Goal: Transaction & Acquisition: Obtain resource

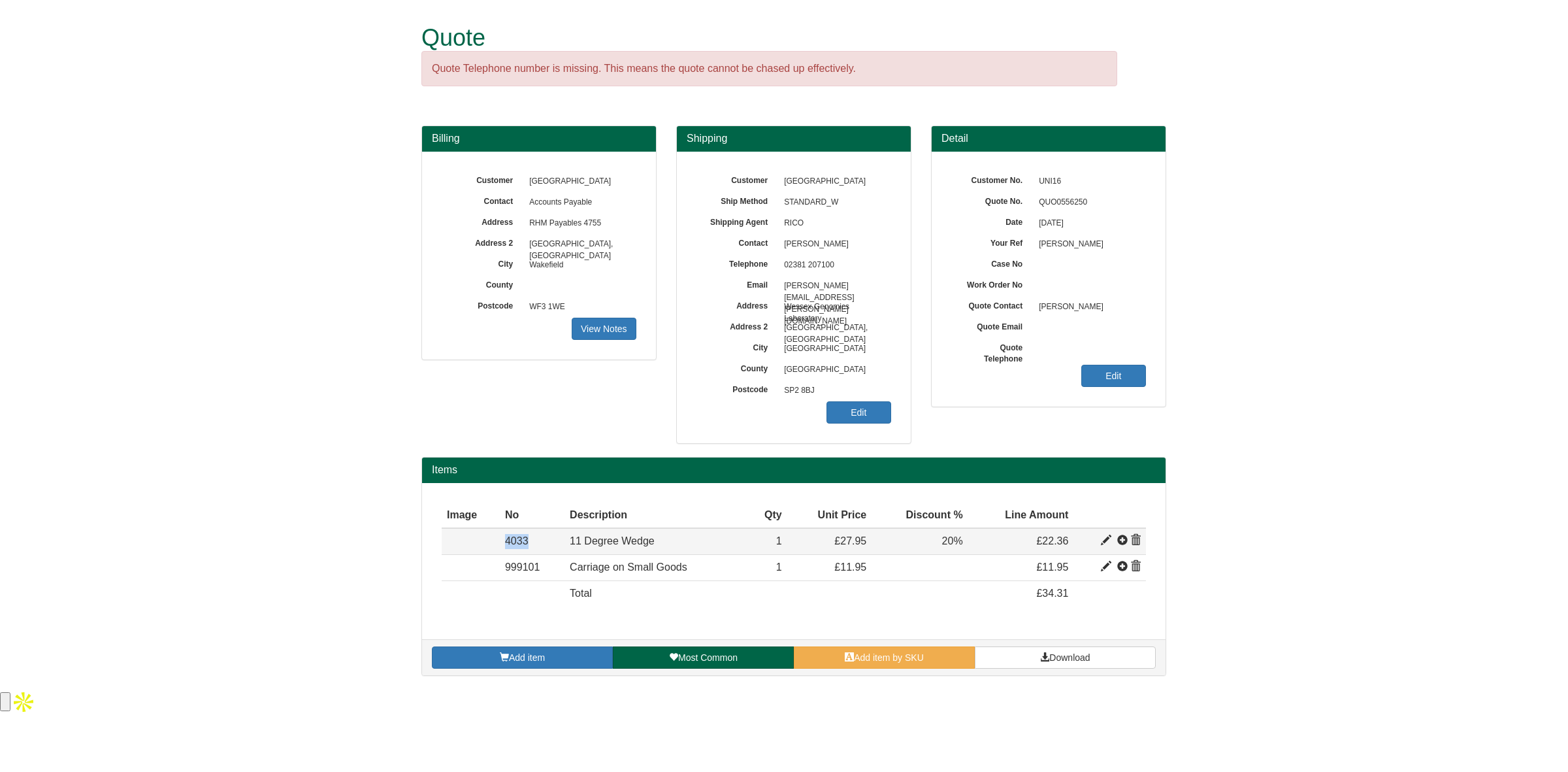
drag, startPoint x: 534, startPoint y: 546, endPoint x: 485, endPoint y: 550, distance: 49.2
click at [485, 550] on tr "Item 4033 11 Degree Wedge 7.36718 27.95 1 £27.95 20% £22.36" at bounding box center [794, 541] width 704 height 27
copy tr "Item 4033"
drag, startPoint x: 840, startPoint y: 245, endPoint x: 781, endPoint y: 243, distance: 59.0
click at [781, 243] on span "[PERSON_NAME]" at bounding box center [834, 244] width 113 height 21
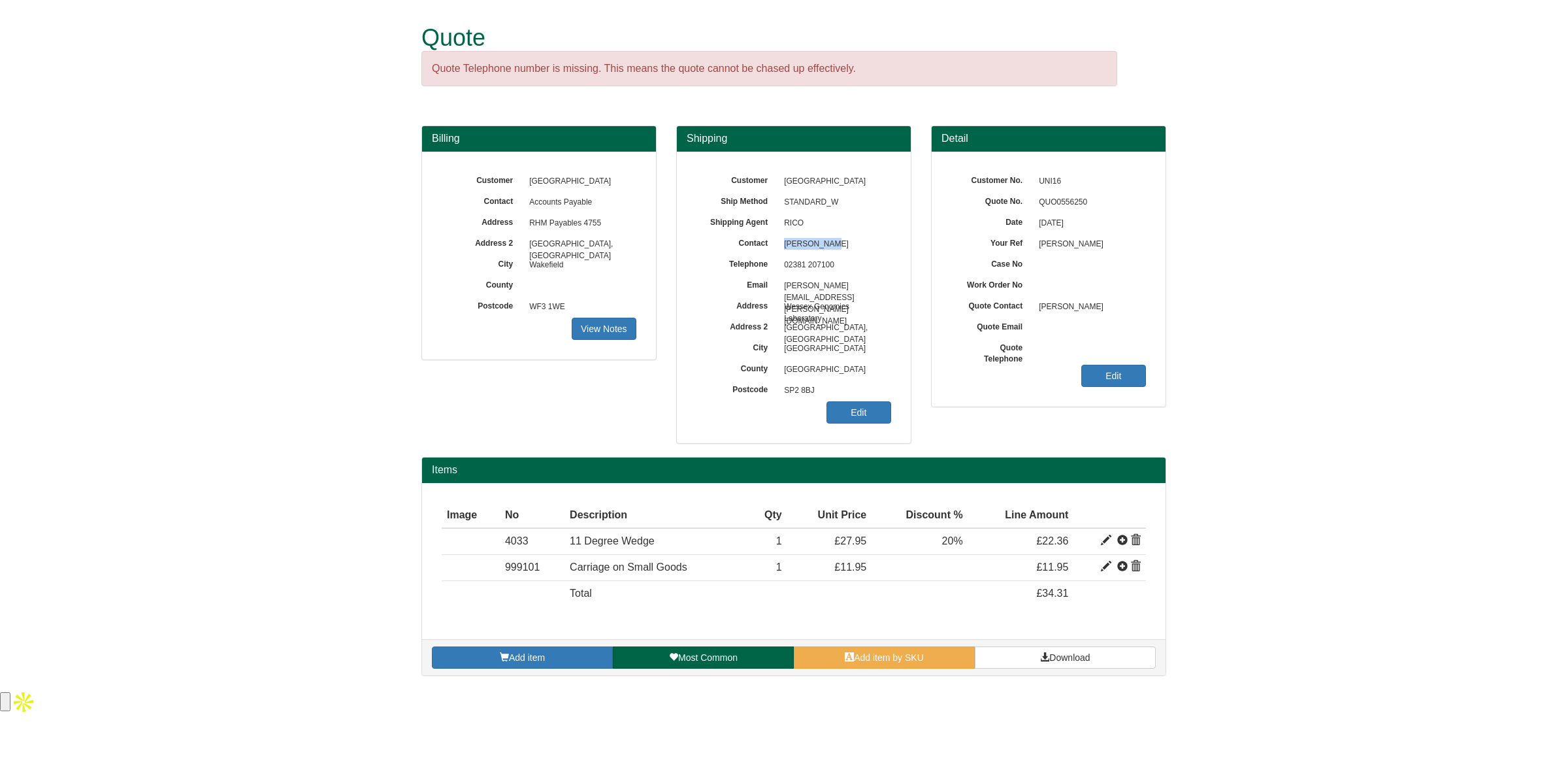
copy span "[PERSON_NAME]"
drag, startPoint x: 838, startPoint y: 266, endPoint x: 776, endPoint y: 273, distance: 62.4
click at [776, 273] on div "Customer University Hospital Southampton NHS Ship Method STANDARD_W Shipping Ag…" at bounding box center [794, 297] width 234 height 292
click at [824, 258] on span "02381 207100" at bounding box center [834, 265] width 113 height 21
drag, startPoint x: 829, startPoint y: 264, endPoint x: 784, endPoint y: 269, distance: 45.3
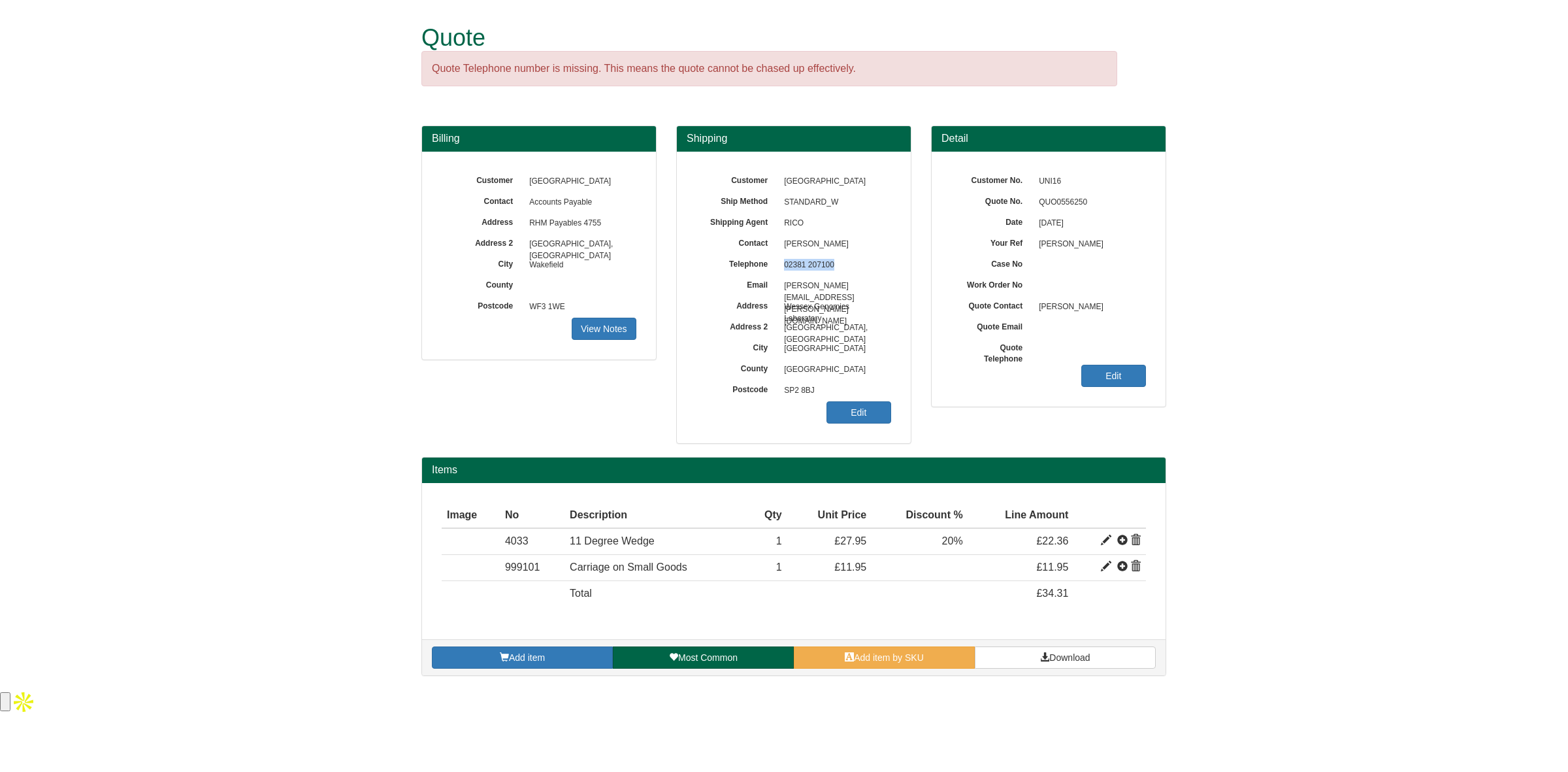
click at [784, 269] on span "02381 207100" at bounding box center [834, 265] width 113 height 21
copy span "02381 207100"
drag, startPoint x: 877, startPoint y: 284, endPoint x: 784, endPoint y: 288, distance: 93.1
click at [784, 288] on span "[PERSON_NAME][EMAIL_ADDRESS][PERSON_NAME][DOMAIN_NAME]" at bounding box center [834, 285] width 113 height 21
copy span "[PERSON_NAME][EMAIL_ADDRESS][PERSON_NAME][DOMAIN_NAME]"
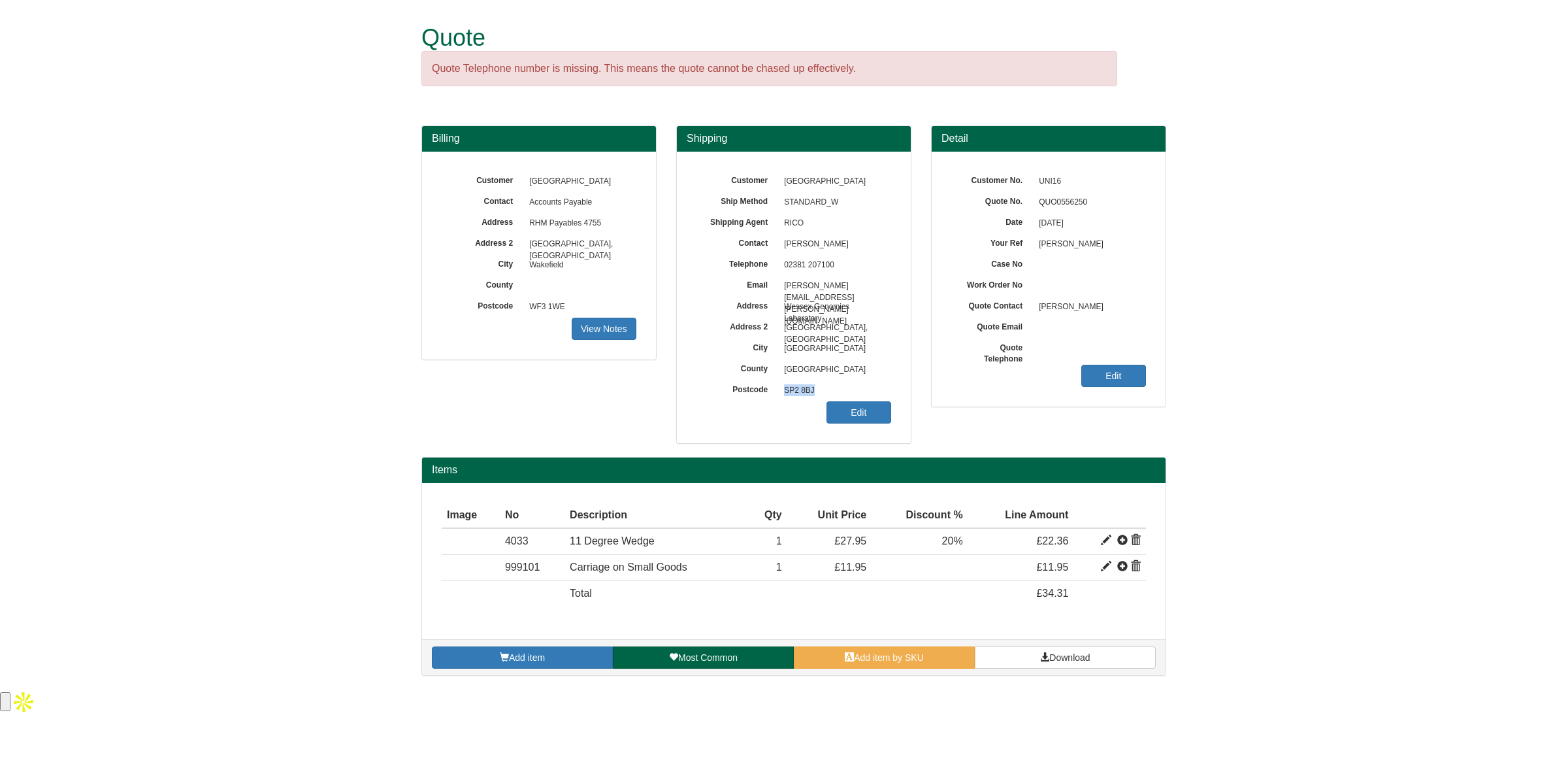
drag, startPoint x: 816, startPoint y: 390, endPoint x: 783, endPoint y: 389, distance: 33.0
click at [783, 389] on span "SP2 8BJ" at bounding box center [834, 391] width 113 height 21
copy span "SP2 8BJ"
drag, startPoint x: 822, startPoint y: 317, endPoint x: 791, endPoint y: 308, distance: 32.3
click at [791, 171] on div "Customer University Hospital Southampton NHS Ship Method STANDARD_W Shipping Ag…" at bounding box center [794, 171] width 195 height 0
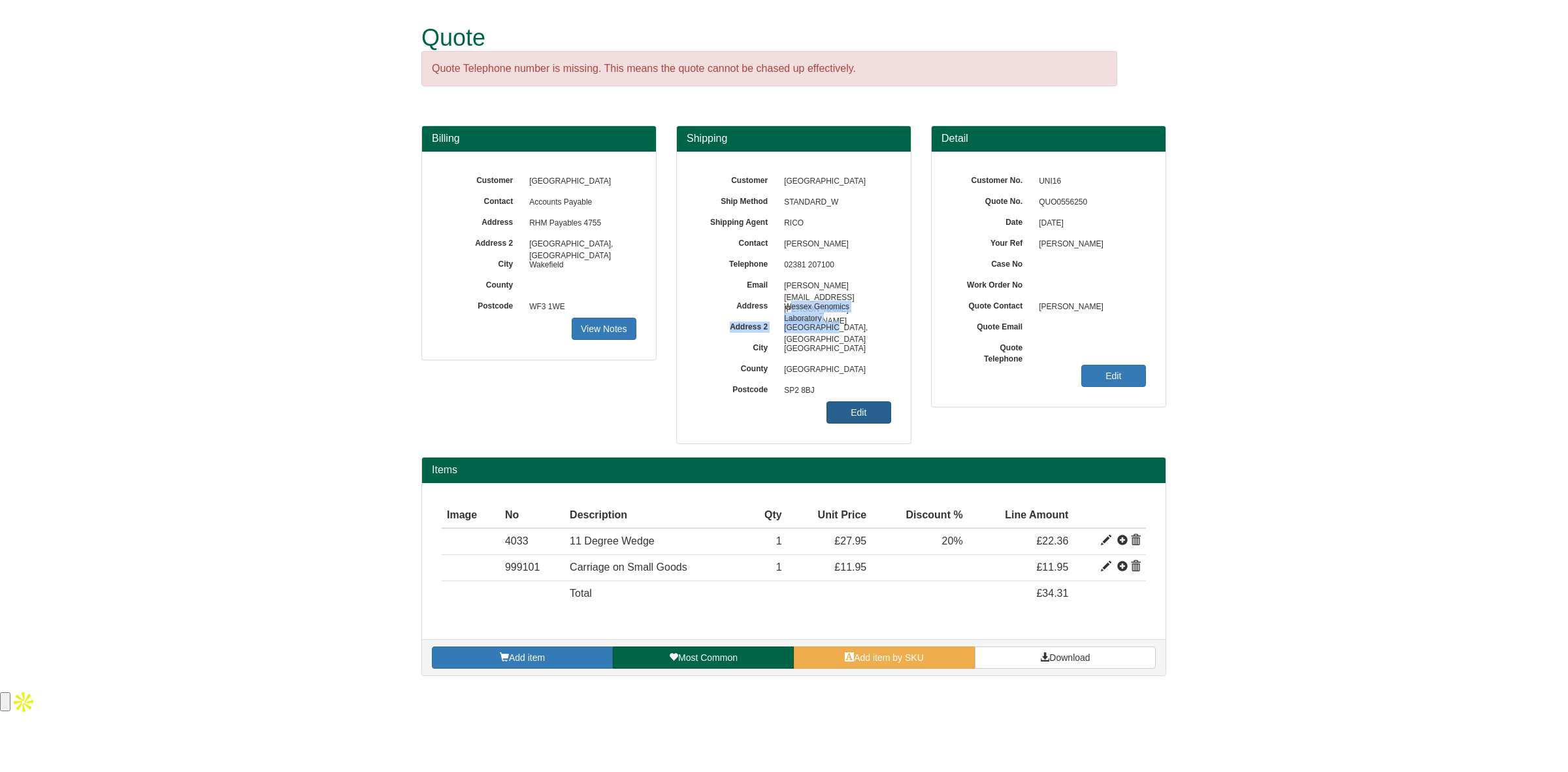
click at [849, 408] on link "Edit" at bounding box center [859, 413] width 65 height 22
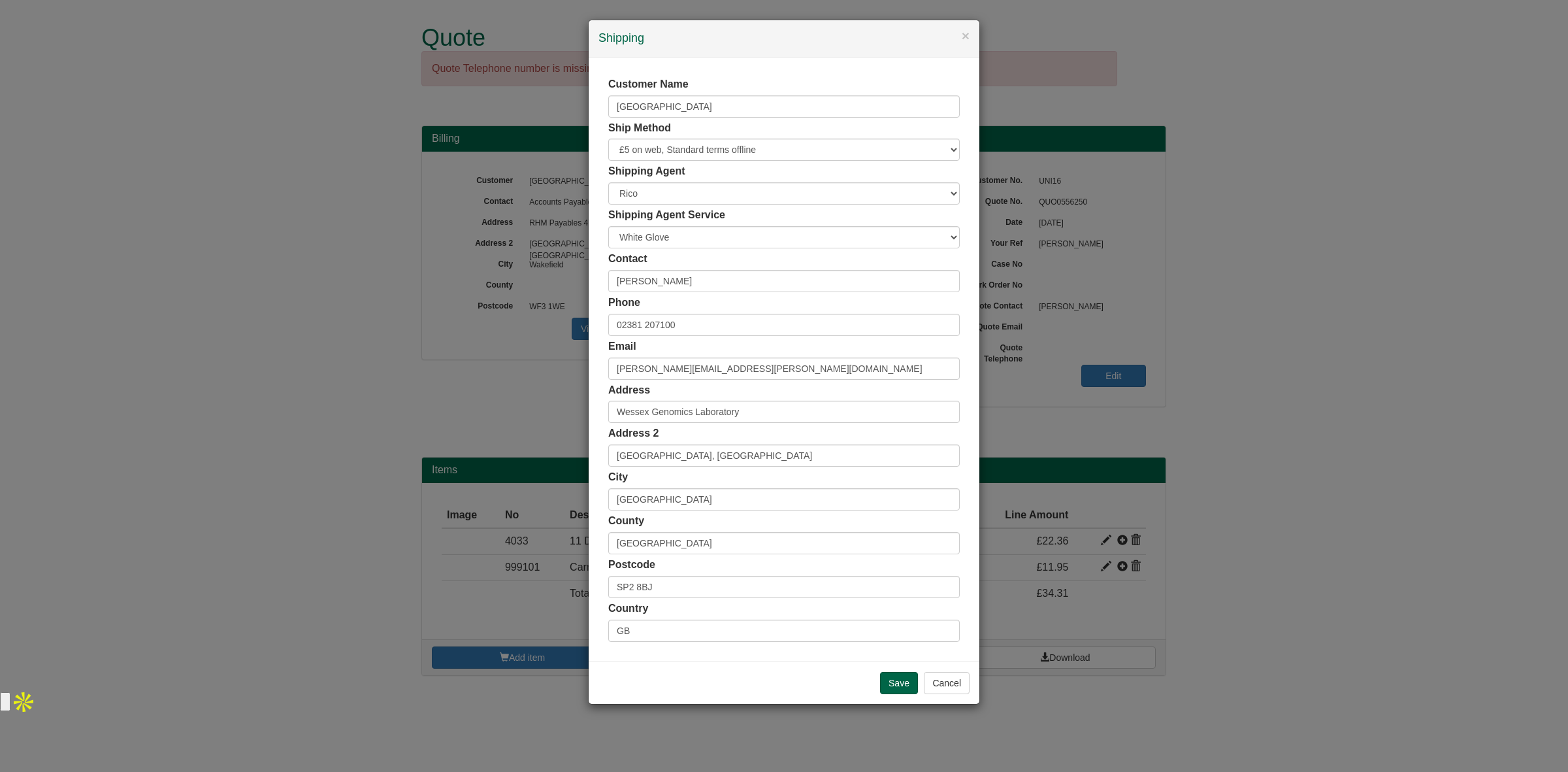
click at [448, 368] on div "× Shipping Customer Name University Hospital Southampton NHS Ship Method Free o…" at bounding box center [784, 386] width 1568 height 772
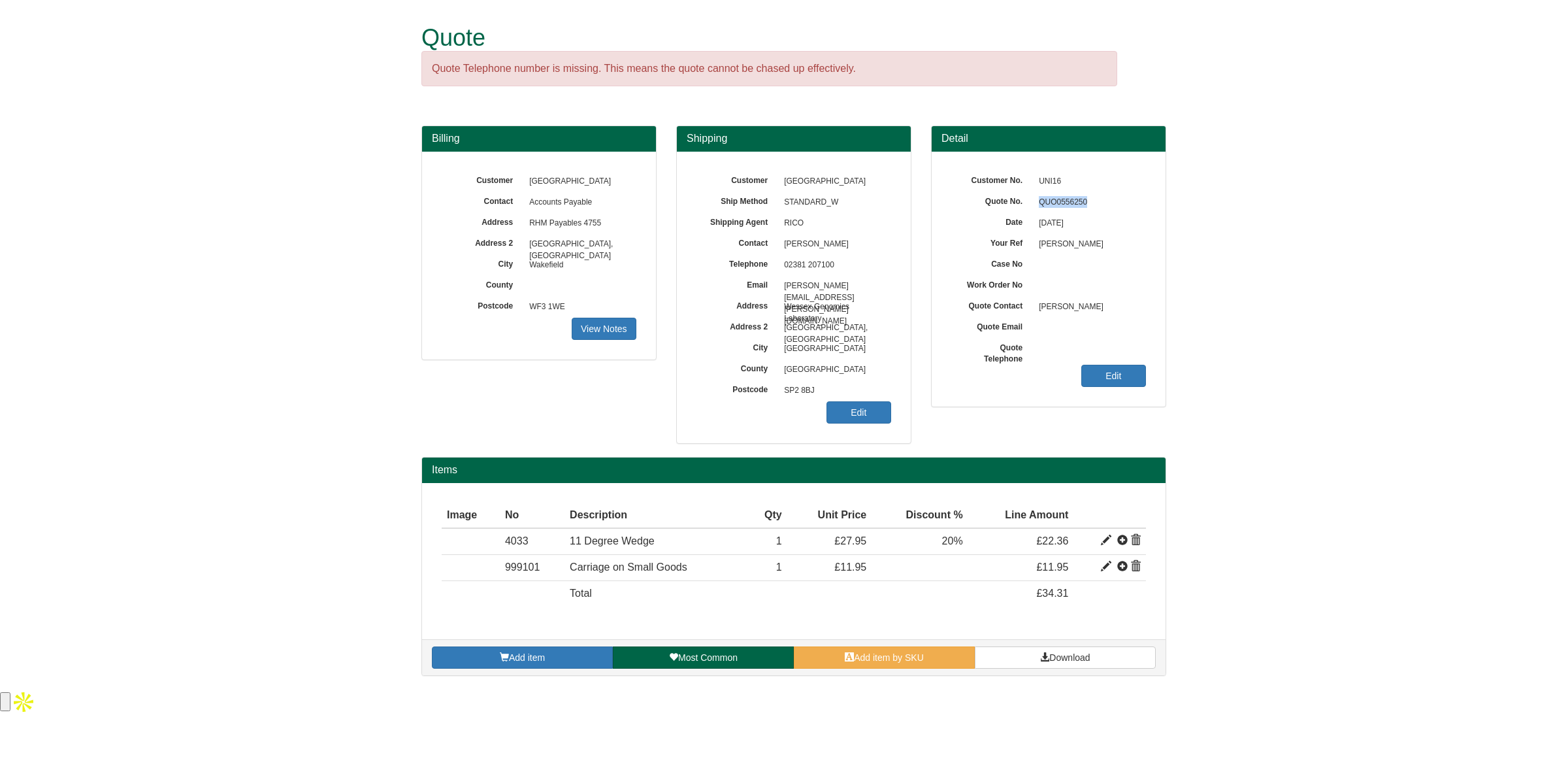
drag, startPoint x: 1095, startPoint y: 197, endPoint x: 1040, endPoint y: 206, distance: 55.7
click at [1040, 206] on span "QUO0556250" at bounding box center [1089, 202] width 113 height 21
copy span "QUO0556250"
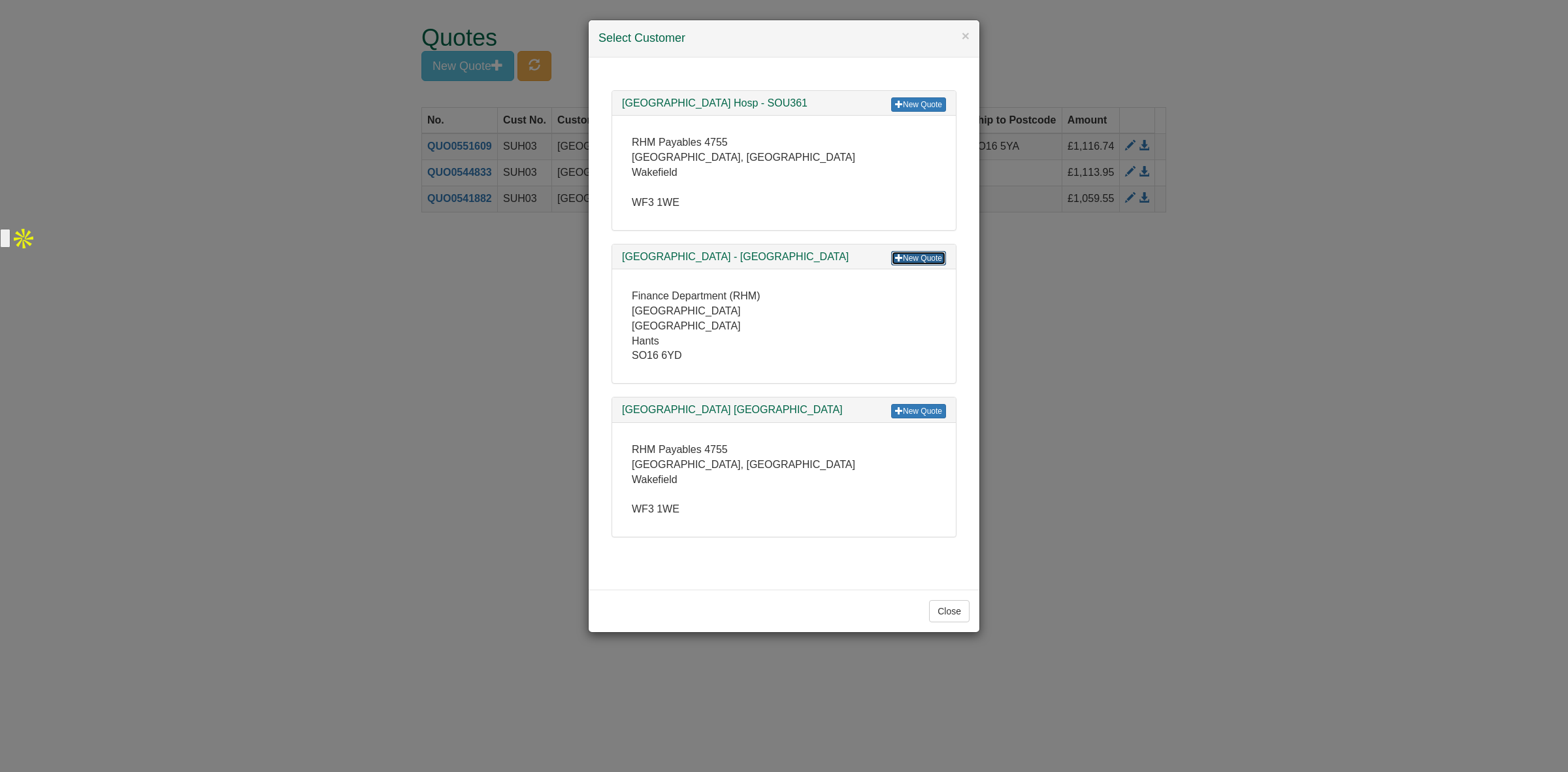
click at [914, 259] on link "New Quote" at bounding box center [918, 258] width 55 height 15
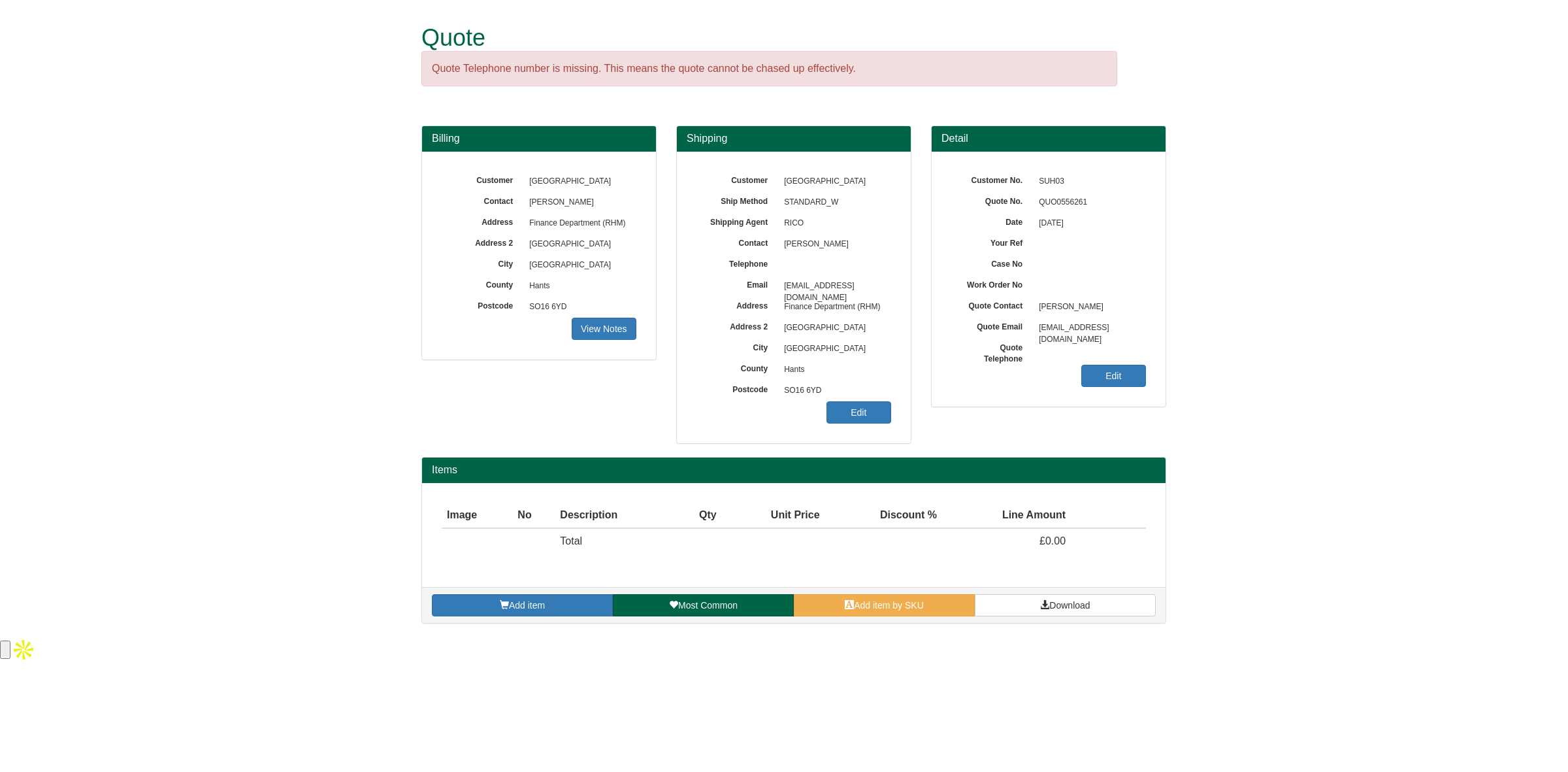
click at [850, 593] on div "Add item Most Common Add item by SKU Download" at bounding box center [793, 605] width 743 height 36
click at [851, 605] on span at bounding box center [849, 605] width 9 height 9
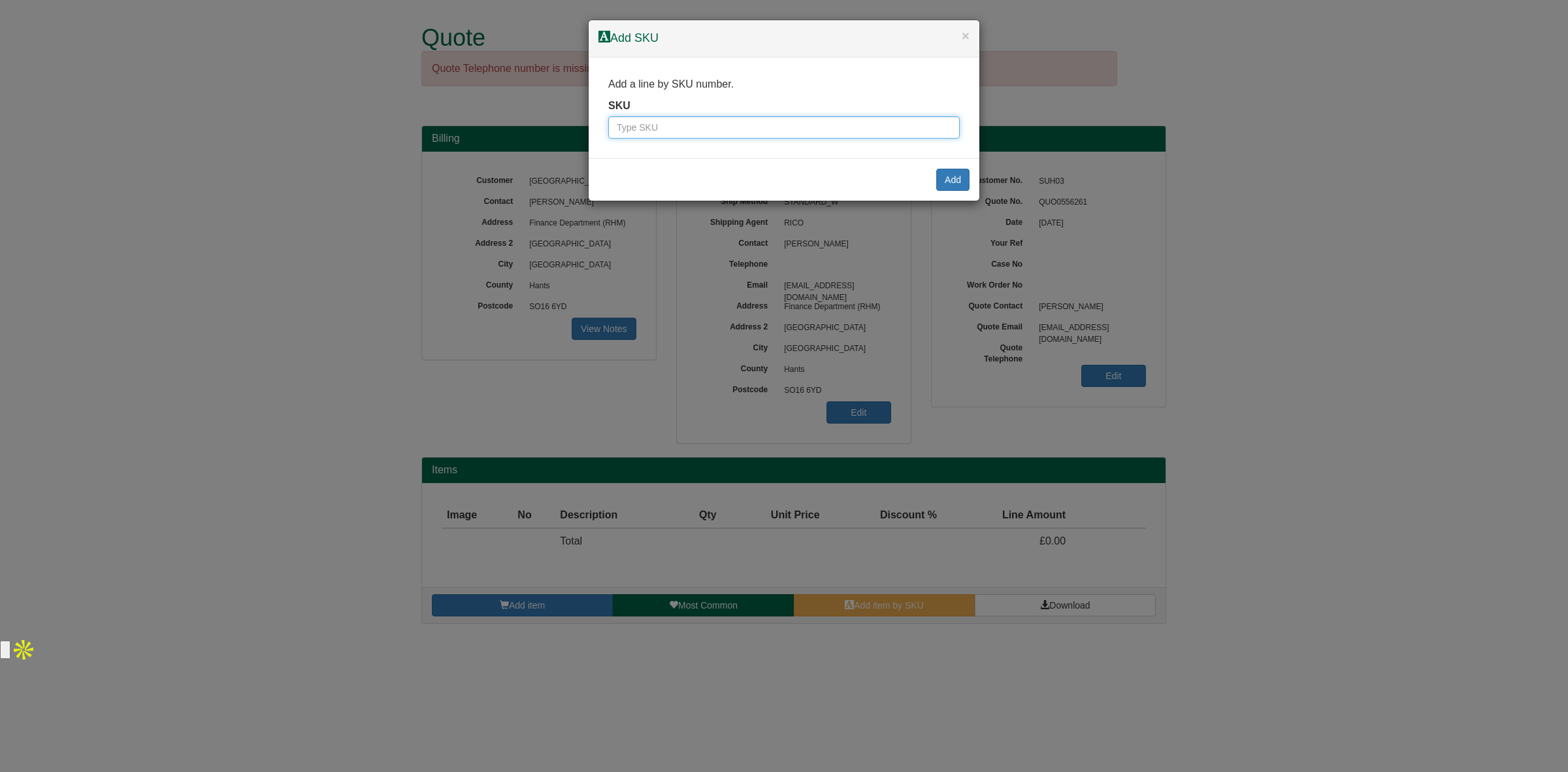
click at [731, 119] on input "text" at bounding box center [784, 127] width 351 height 22
paste input "4033"
drag, startPoint x: 638, startPoint y: 131, endPoint x: 586, endPoint y: 129, distance: 52.0
click at [586, 129] on div "× Add SKU Add a line by SKU number. SKU 4033 Add" at bounding box center [784, 386] width 1568 height 772
type input "4033"
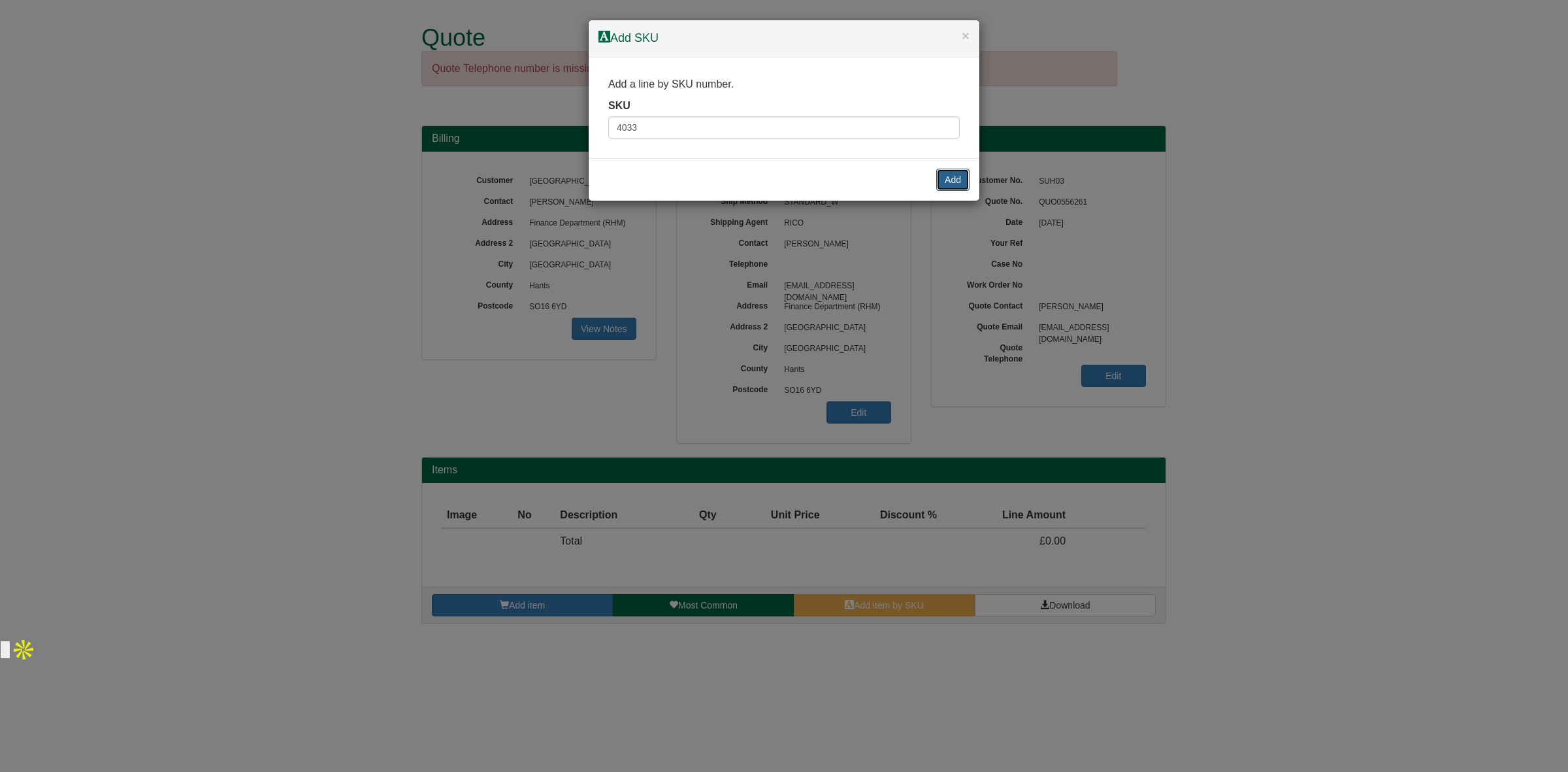
click at [950, 172] on button "Add" at bounding box center [953, 179] width 33 height 22
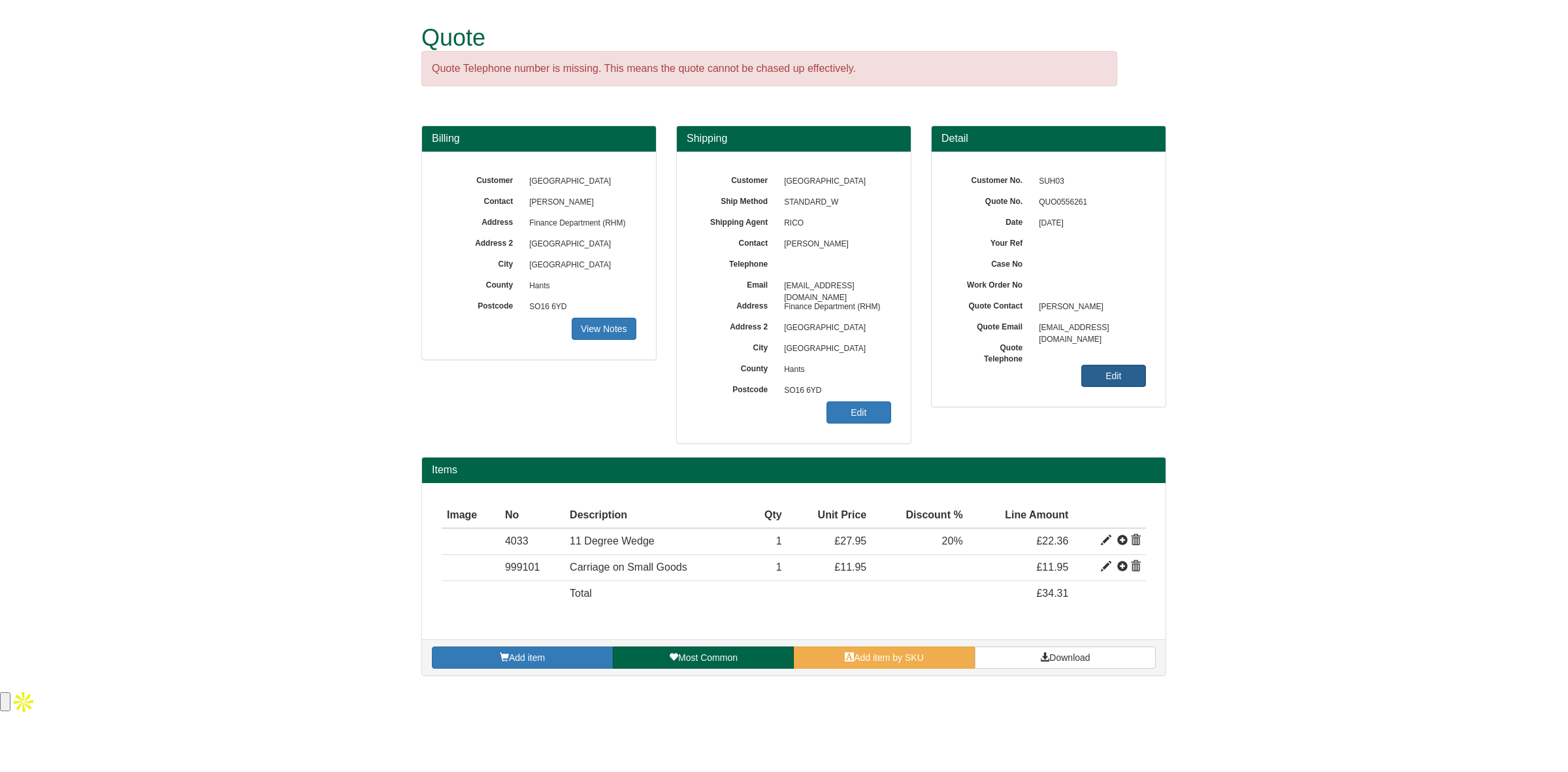
click at [1117, 374] on link "Edit" at bounding box center [1113, 376] width 65 height 22
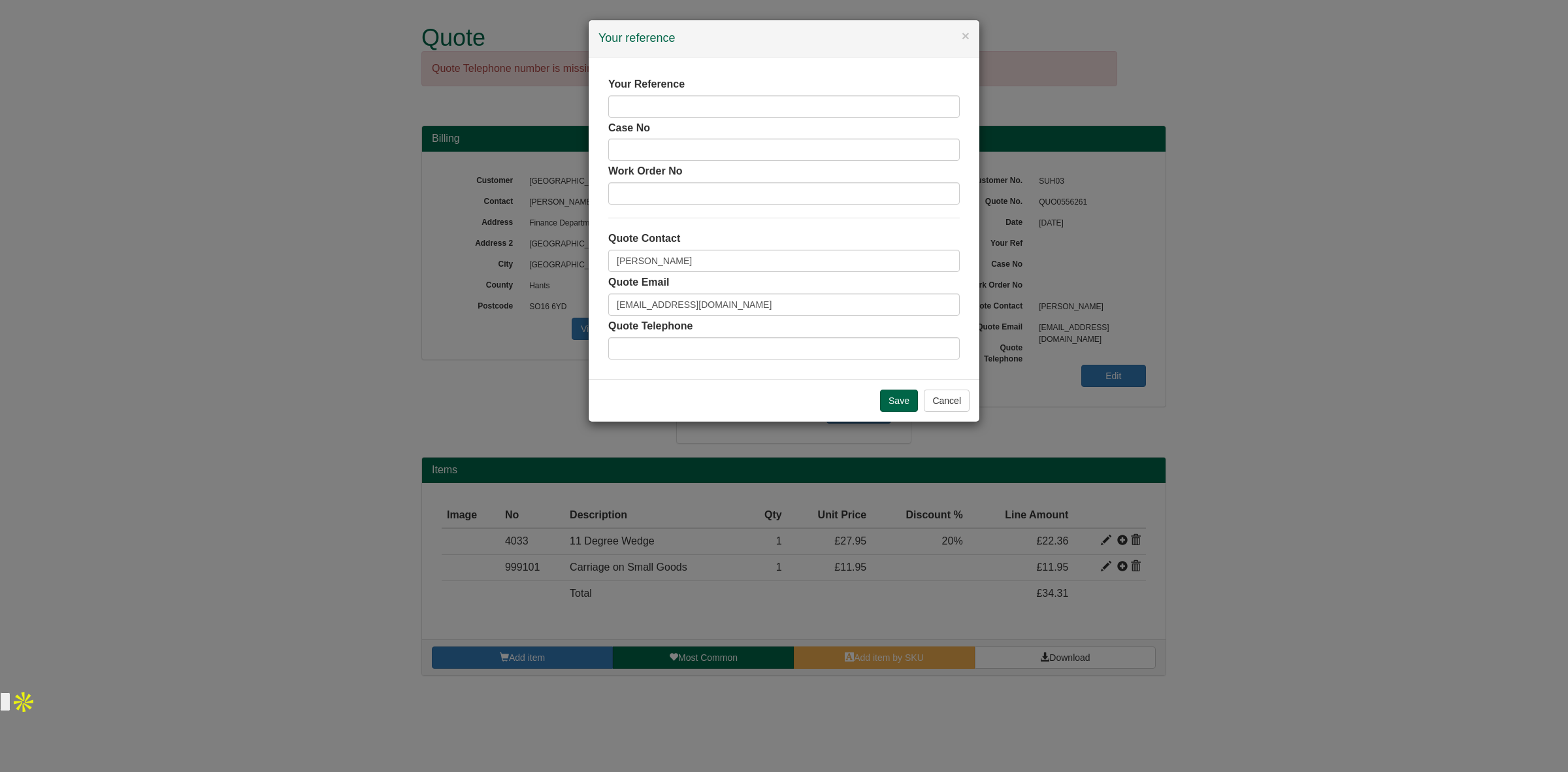
click at [698, 119] on div "Your Reference Case No Work Order No Quote Contact Emma Warburton Quote Email u…" at bounding box center [784, 218] width 351 height 283
click at [689, 105] on input "text" at bounding box center [784, 106] width 351 height 22
paste input "[PERSON_NAME]"
type input "[PERSON_NAME]"
drag, startPoint x: 710, startPoint y: 263, endPoint x: 589, endPoint y: 259, distance: 121.1
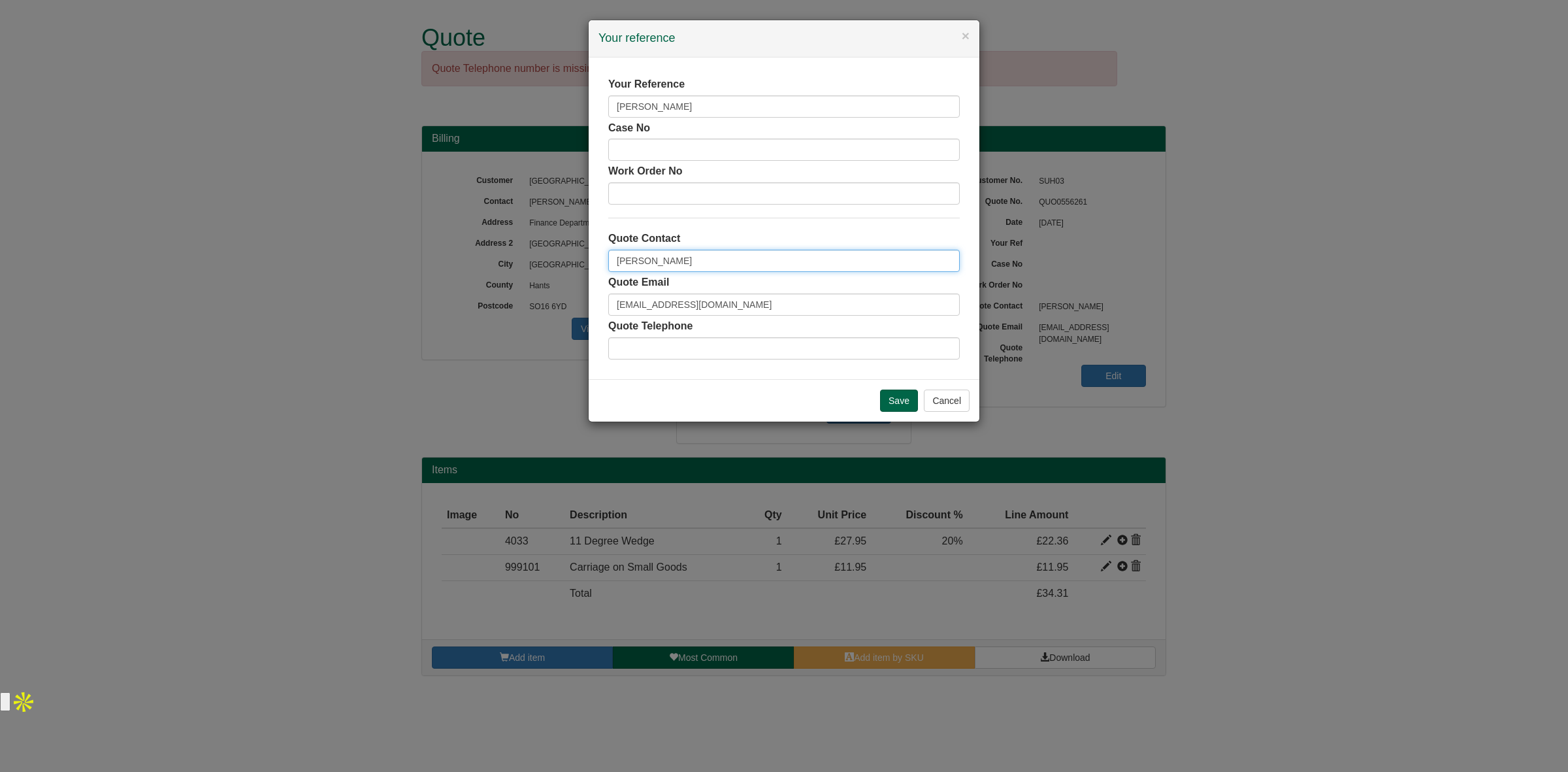
click at [589, 259] on div "Your Reference James Hobbs Case No Work Order No Quote Contact Emma Warburton Q…" at bounding box center [784, 218] width 390 height 321
type input "[PERSON_NAME]"
drag, startPoint x: 795, startPoint y: 307, endPoint x: 537, endPoint y: 296, distance: 258.2
click at [537, 296] on div "× Your reference Your Reference James Hobbs Case No Work Order No Quote Contact…" at bounding box center [784, 386] width 1568 height 772
click at [896, 402] on input "Save" at bounding box center [898, 401] width 37 height 22
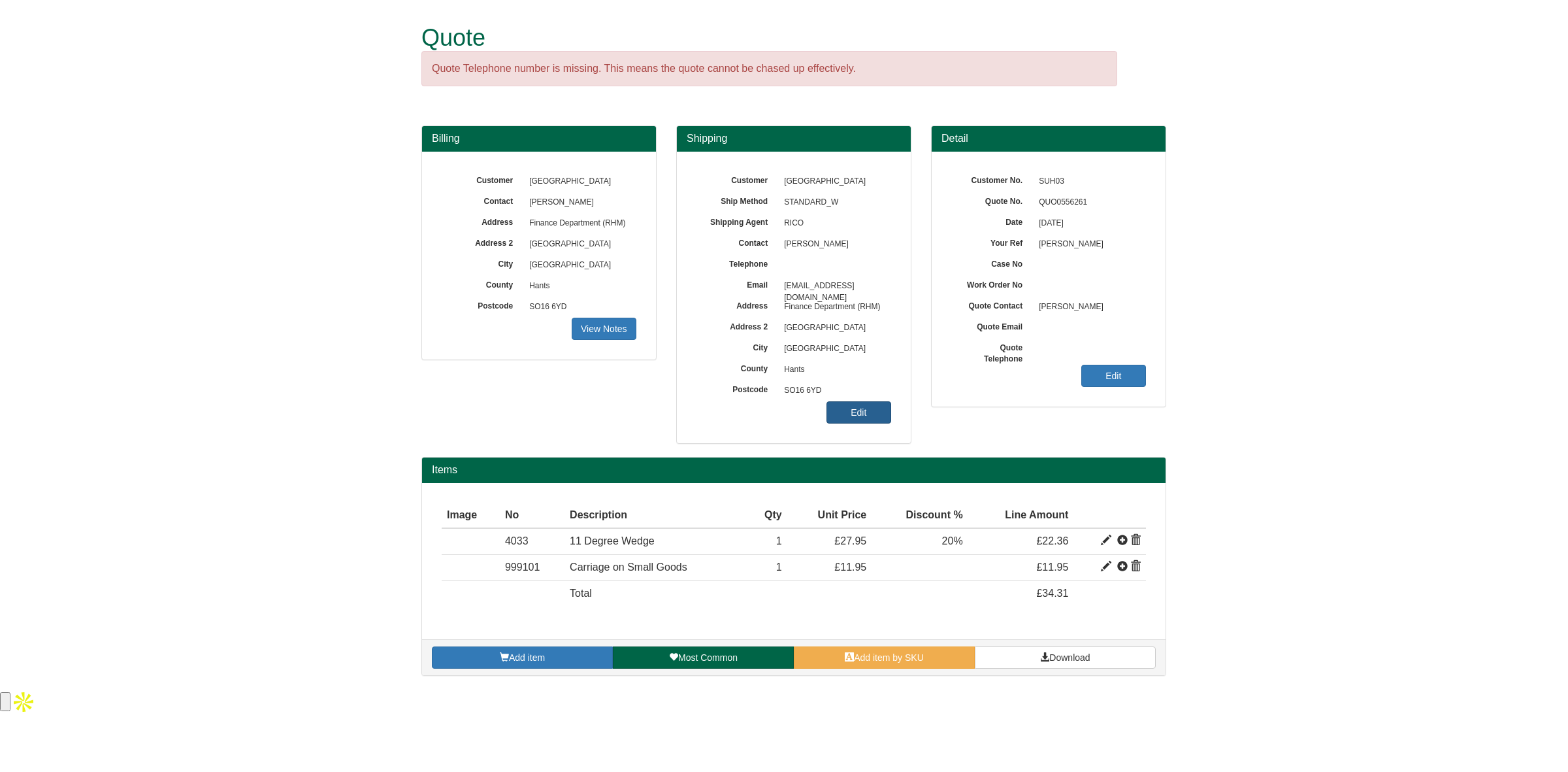
click at [852, 406] on link "Edit" at bounding box center [859, 413] width 65 height 22
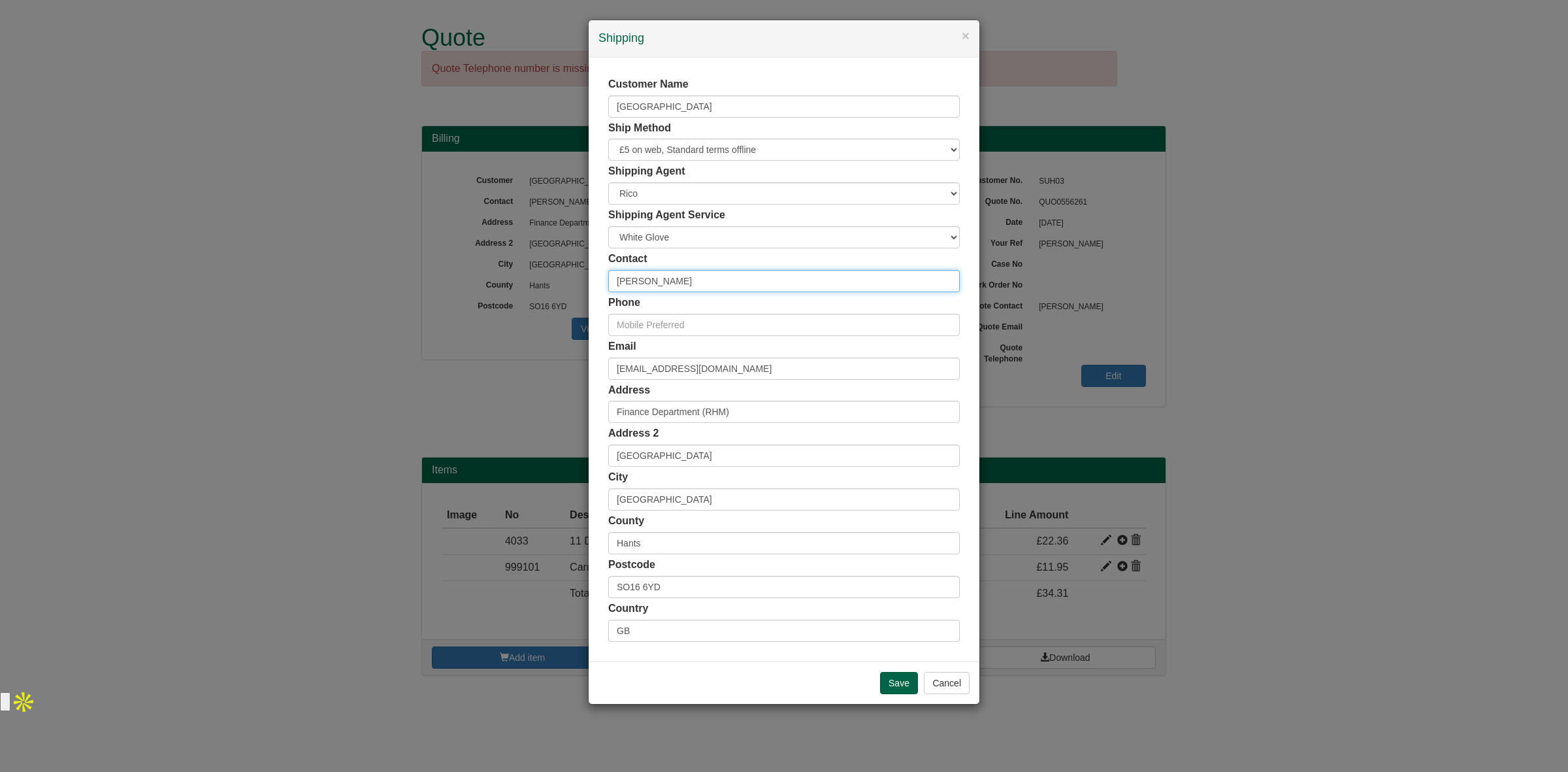
click at [579, 271] on div "× Shipping Customer Name [GEOGRAPHIC_DATA] Ship Method Free of Charge £5 Flat R…" at bounding box center [784, 386] width 1568 height 772
type input "[PERSON_NAME]"
click at [633, 322] on input "text" at bounding box center [784, 325] width 351 height 22
paste input "02381 207100"
type input "02381 207100"
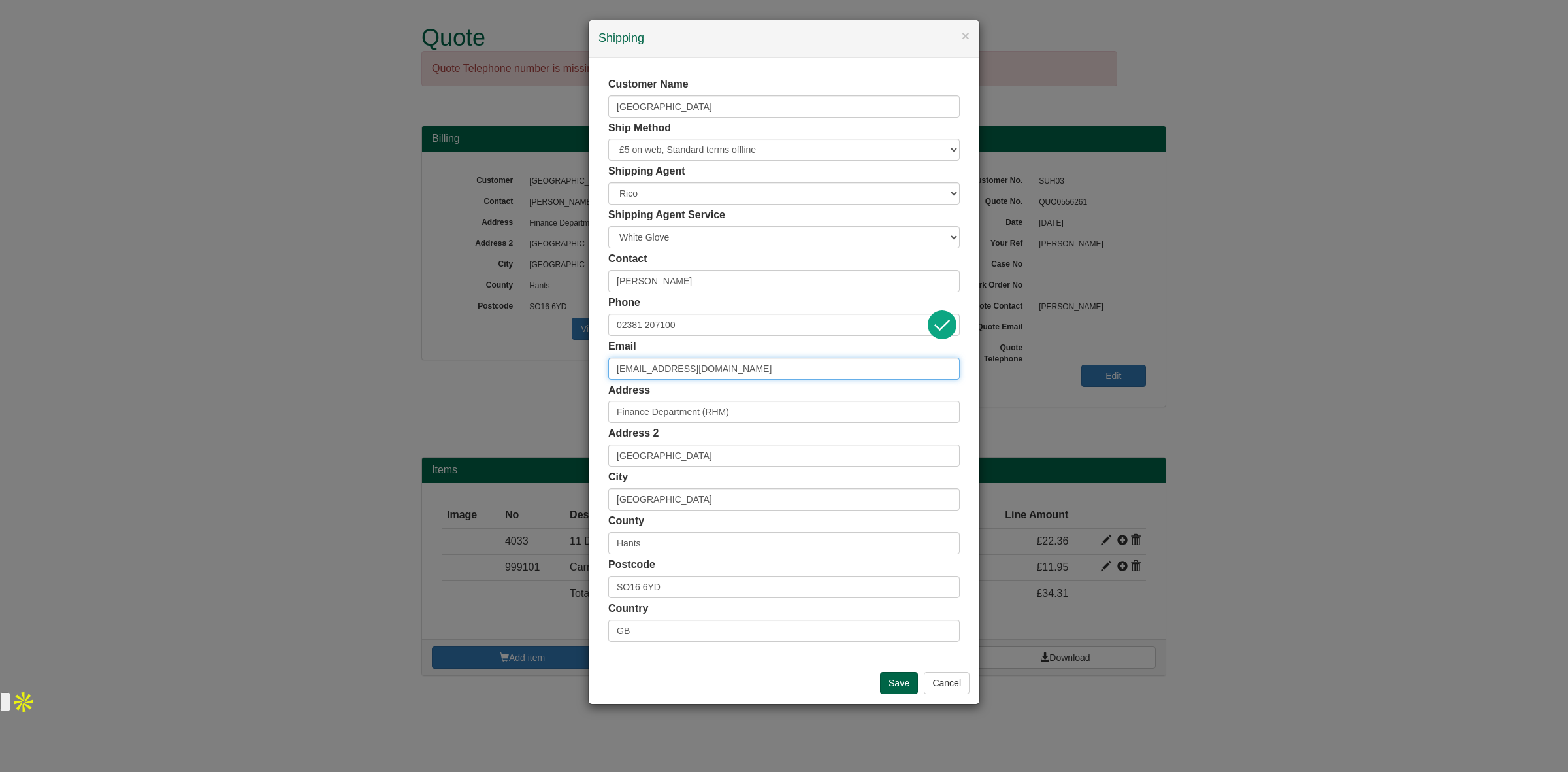
drag, startPoint x: 707, startPoint y: 362, endPoint x: 546, endPoint y: 353, distance: 161.3
click at [546, 353] on div "× Shipping Customer Name [GEOGRAPHIC_DATA] Ship Method Free of Charge £5 Flat R…" at bounding box center [784, 386] width 1568 height 772
paste input "[PERSON_NAME].Hobb"
type input "[PERSON_NAME][EMAIL_ADDRESS][PERSON_NAME][DOMAIN_NAME]"
drag, startPoint x: 688, startPoint y: 585, endPoint x: 582, endPoint y: 595, distance: 106.5
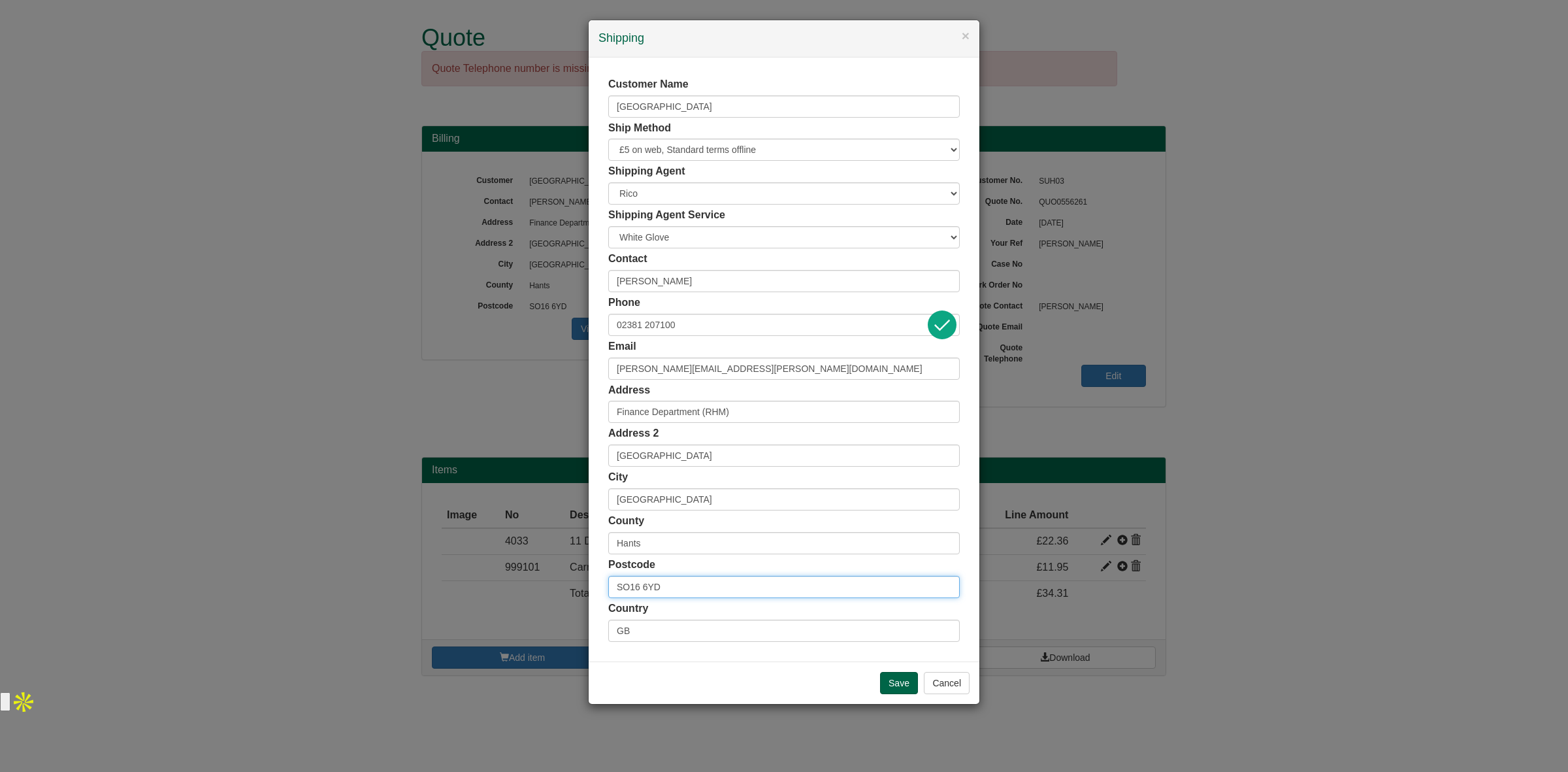
click at [580, 595] on div "× Shipping Customer Name [GEOGRAPHIC_DATA] Ship Method Free of Charge £5 Flat R…" at bounding box center [784, 386] width 1568 height 772
paste input "P2 8BJ"
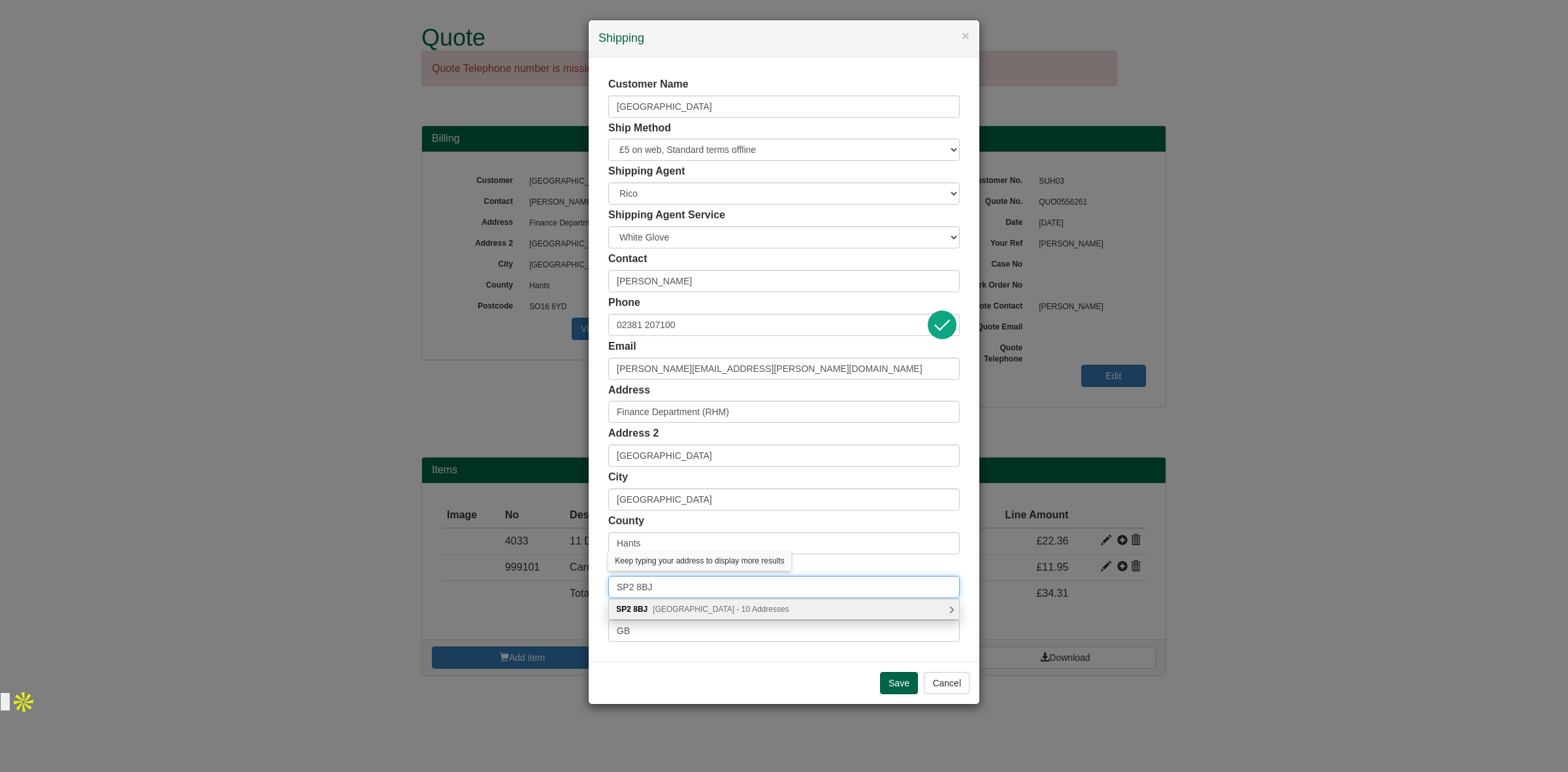
type input "SP2 8BJ"
click at [678, 608] on span "[GEOGRAPHIC_DATA] - 10 Addresses" at bounding box center [720, 609] width 136 height 9
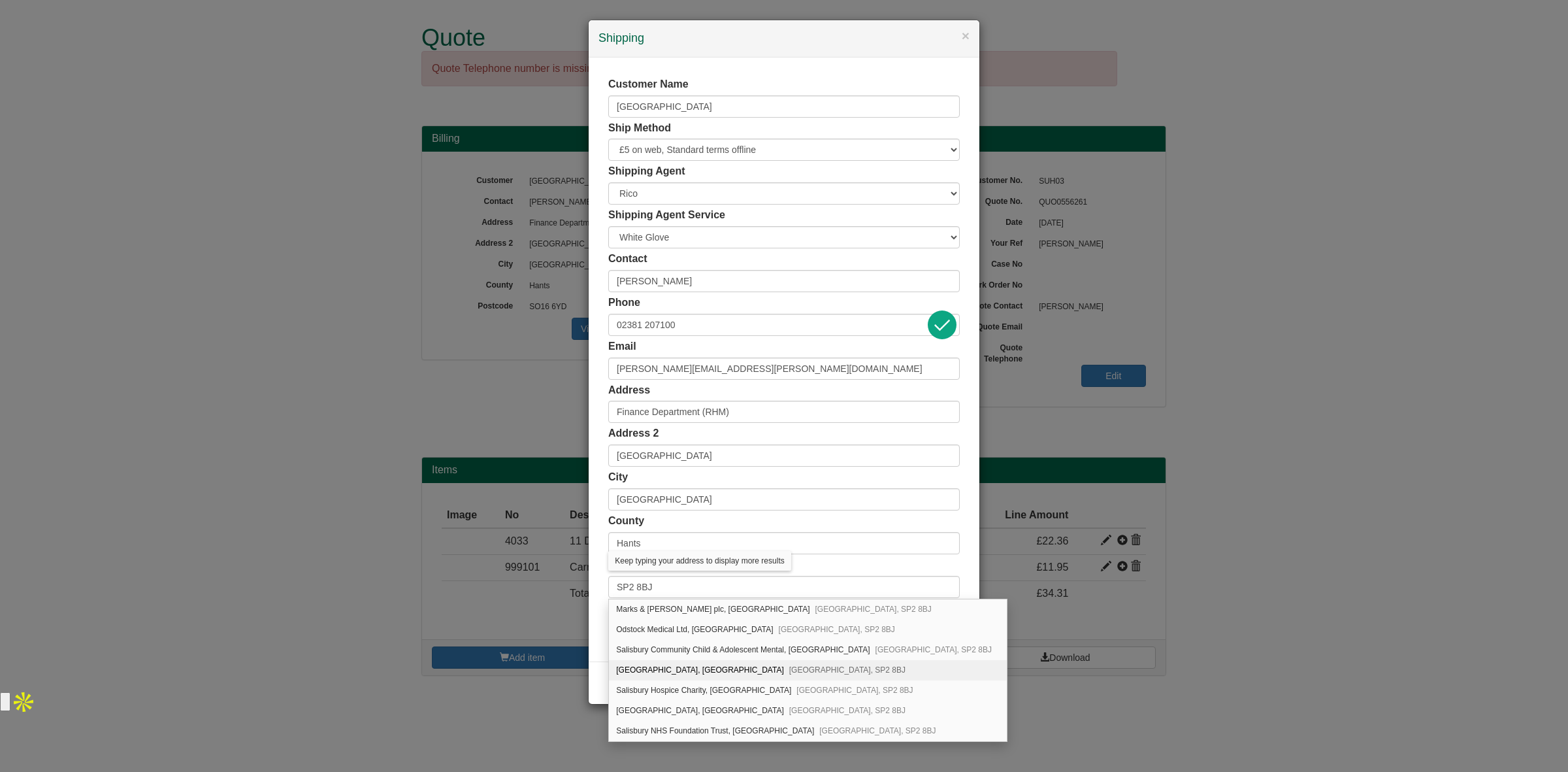
click at [771, 664] on div "[GEOGRAPHIC_DATA], [STREET_ADDRESS]" at bounding box center [807, 670] width 398 height 20
type input "[GEOGRAPHIC_DATA]"
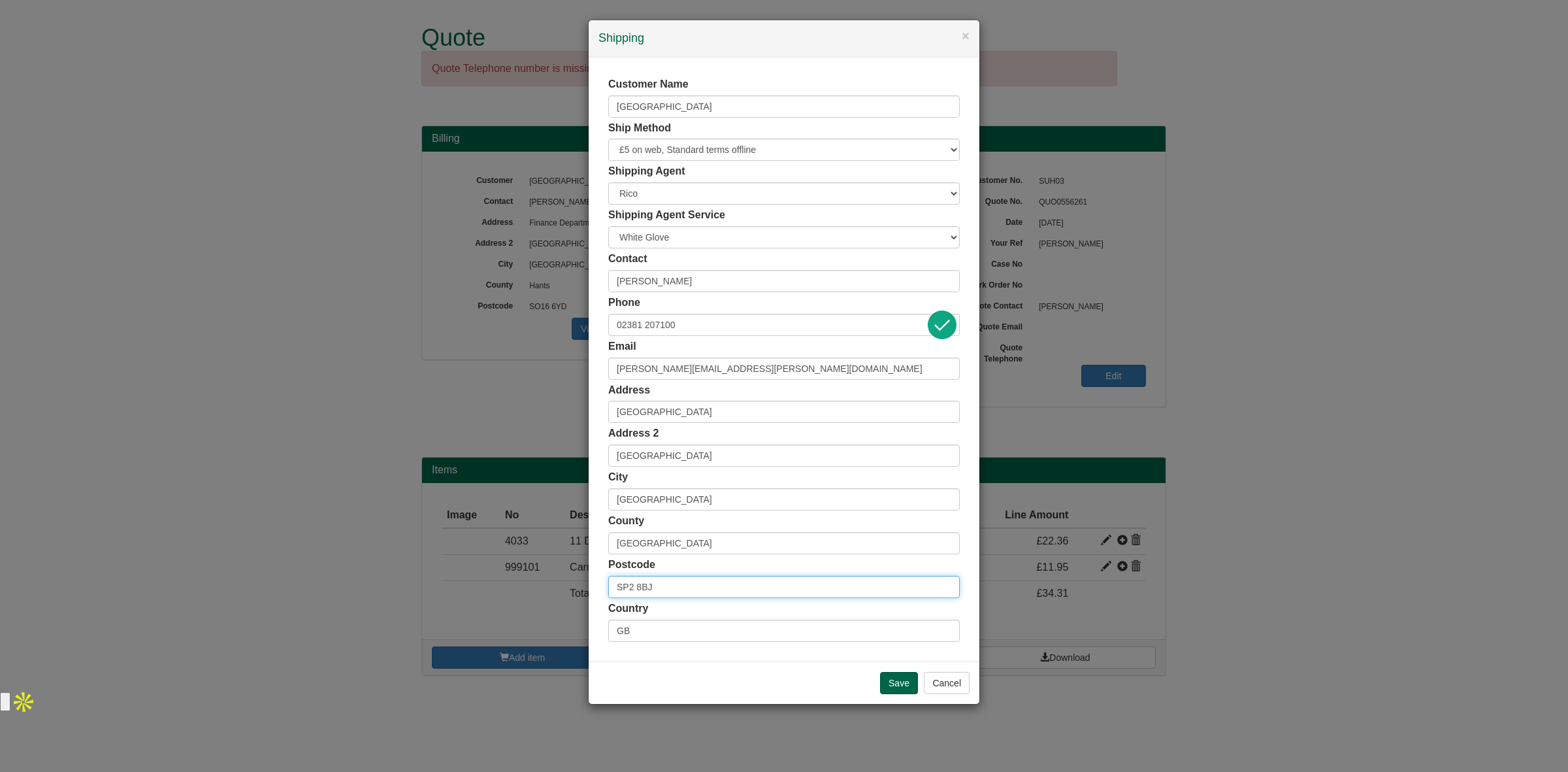
drag, startPoint x: 669, startPoint y: 587, endPoint x: 553, endPoint y: 584, distance: 116.0
click at [549, 584] on div "× Shipping Customer Name [GEOGRAPHIC_DATA] Ship Method Free of Charge £5 Flat R…" at bounding box center [784, 386] width 1568 height 772
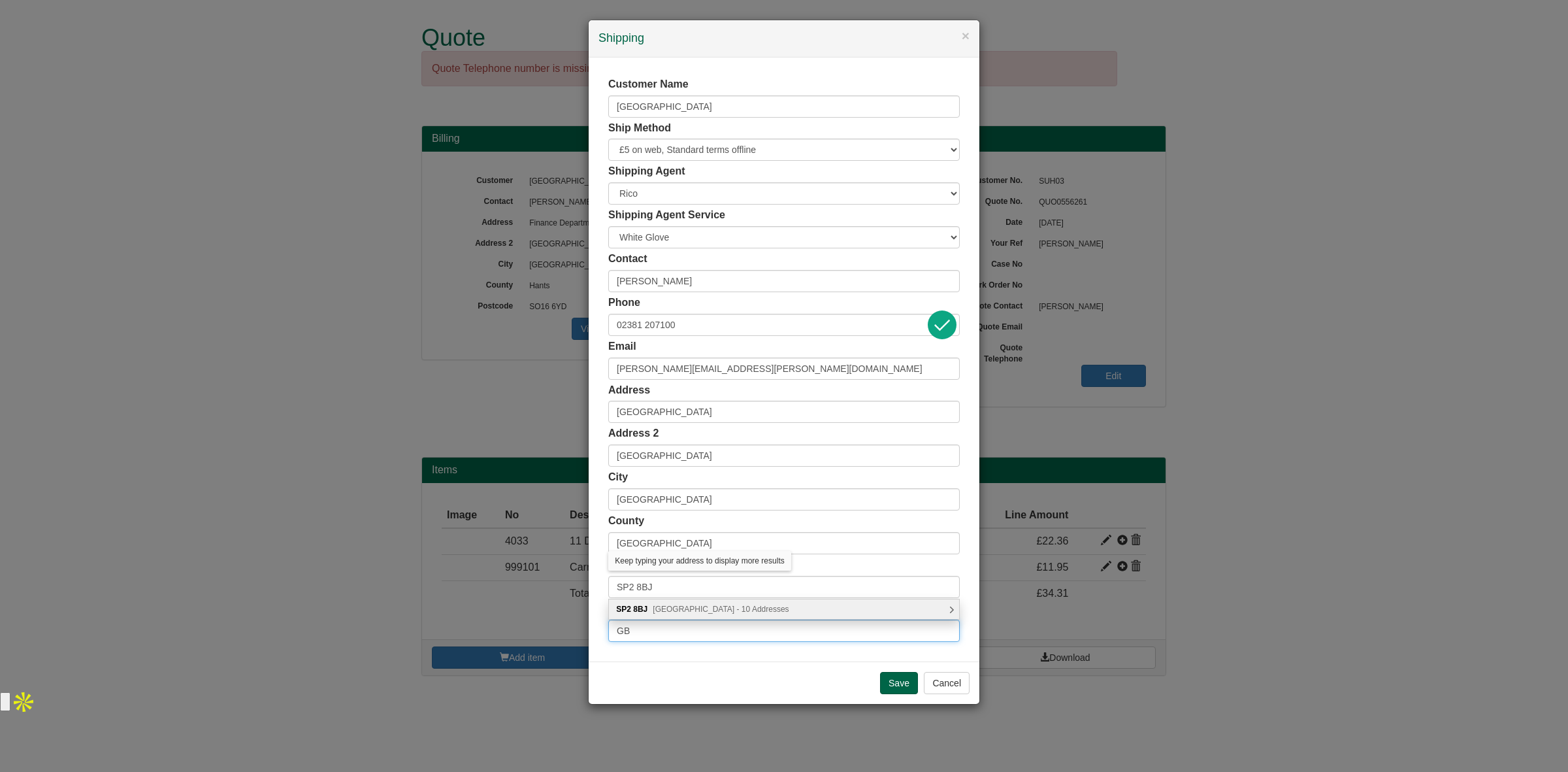
click at [702, 621] on input "GB" at bounding box center [784, 630] width 351 height 22
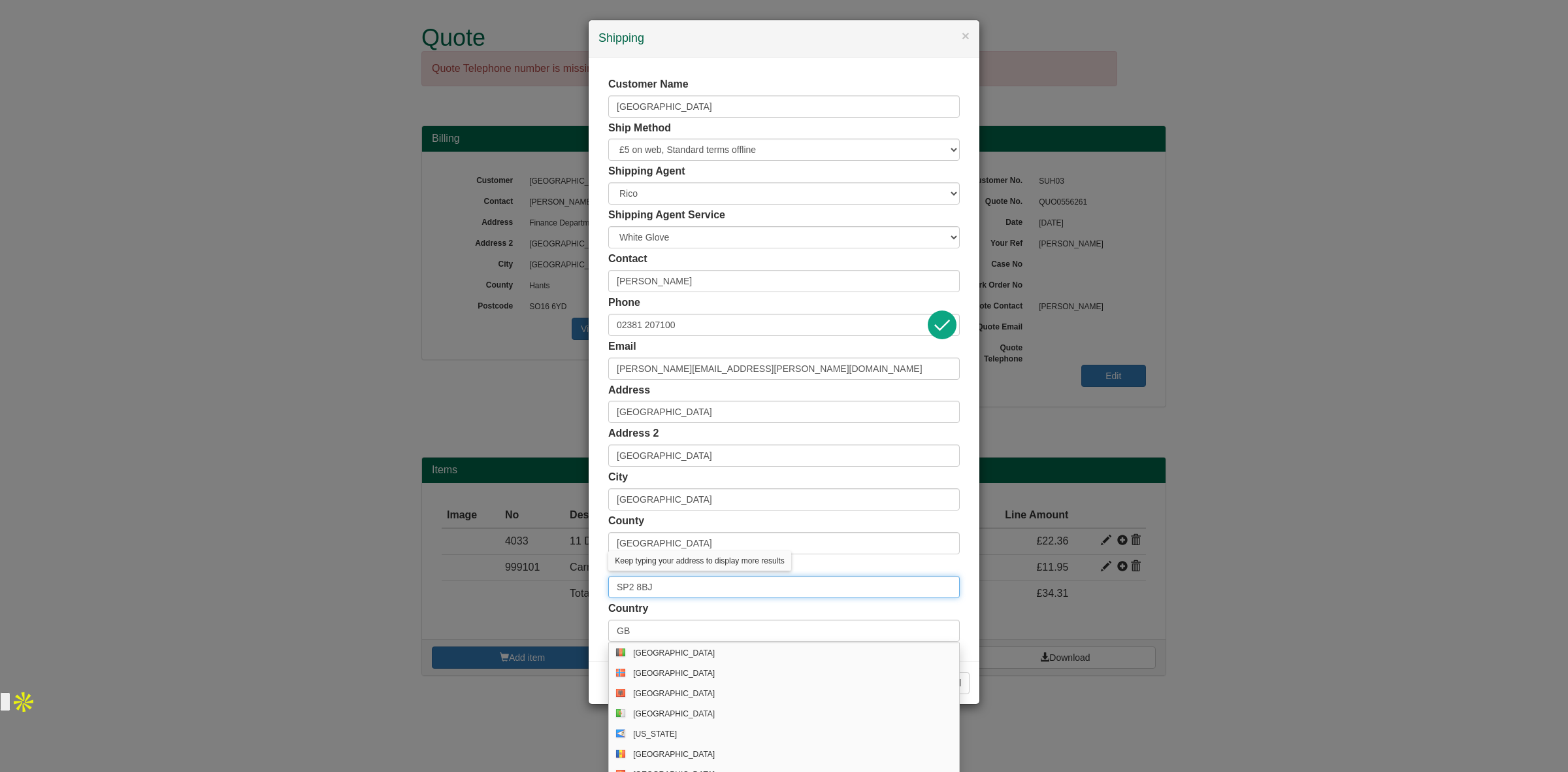
click at [665, 592] on input "SP2 8BJ" at bounding box center [784, 586] width 351 height 22
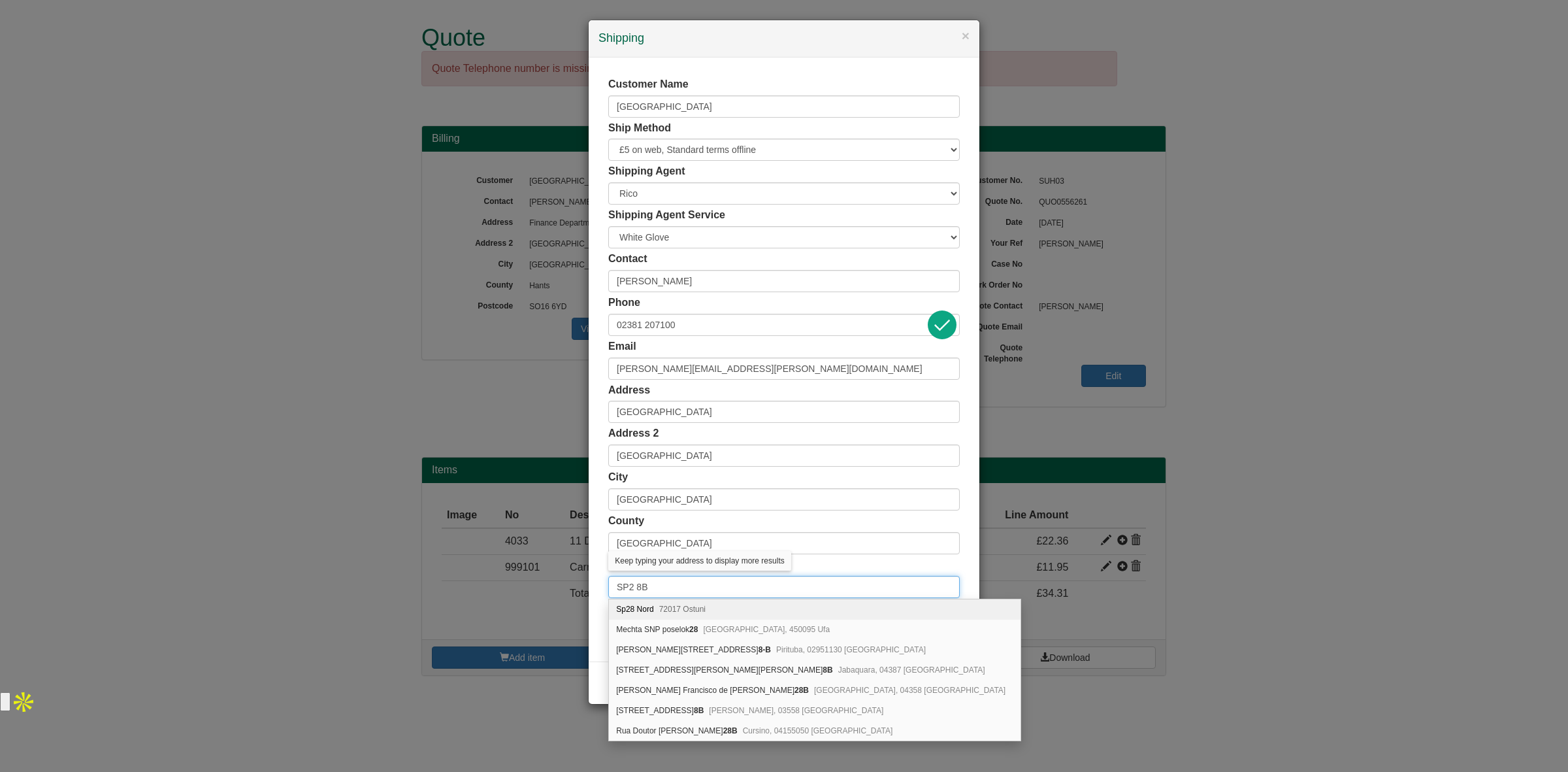
type input "SP2 8BJ"
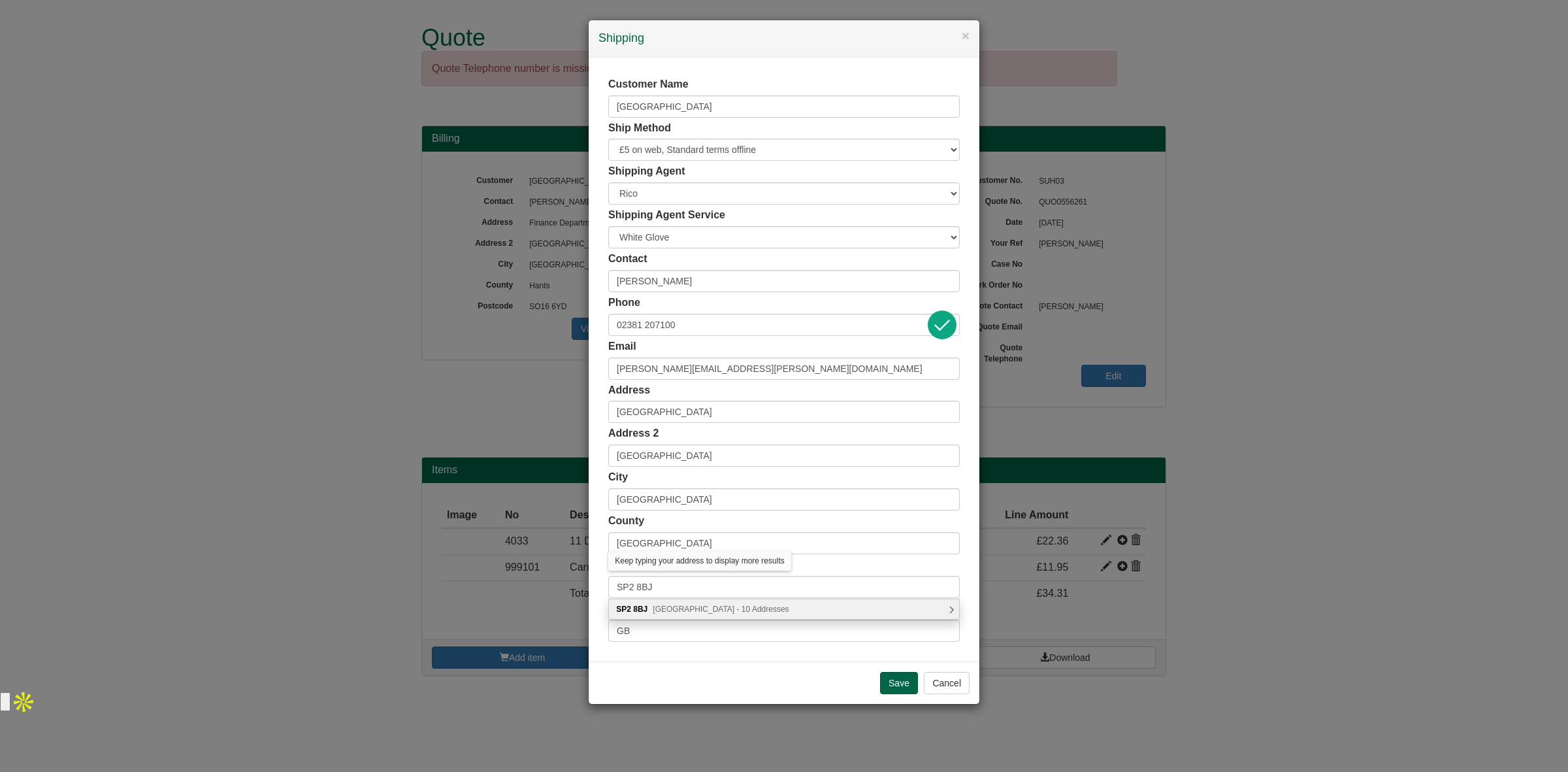
click at [765, 613] on span "[GEOGRAPHIC_DATA] - 10 Addresses" at bounding box center [720, 609] width 136 height 9
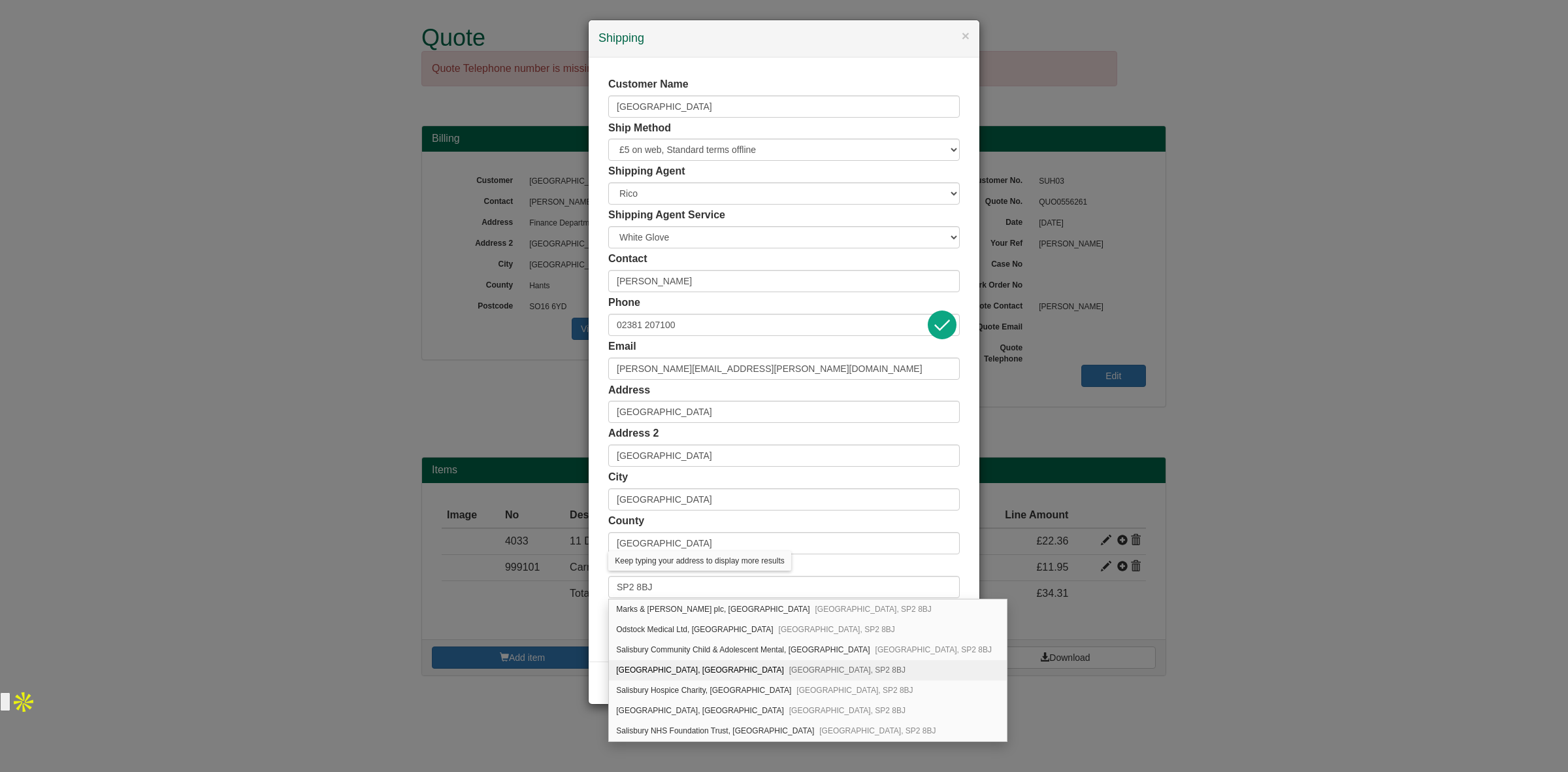
scroll to position [22, 0]
click at [819, 711] on span "[GEOGRAPHIC_DATA], SP2 8BJ" at bounding box center [877, 711] width 116 height 9
type input "Salisbury NHS Foundation Trust"
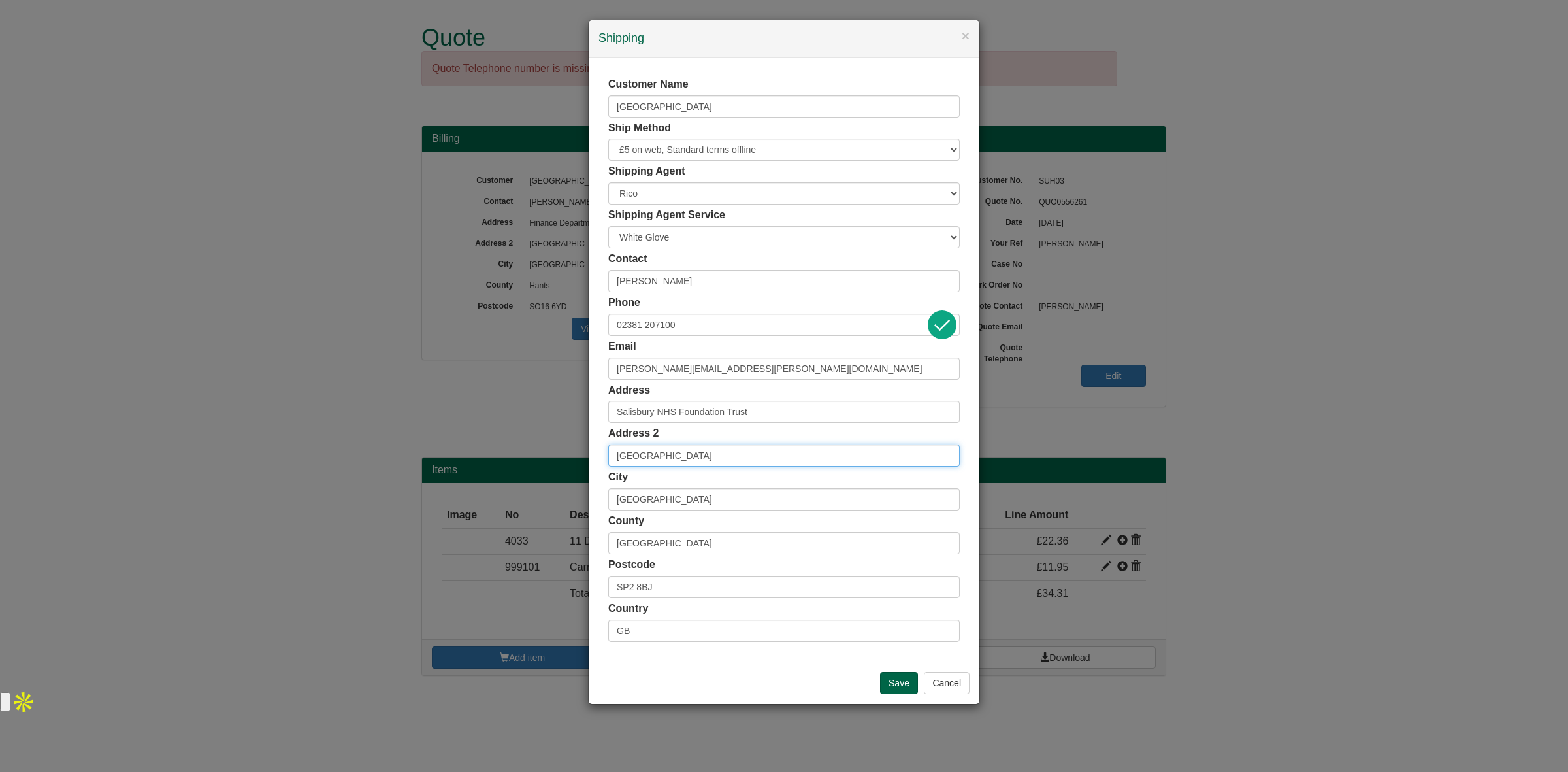
click at [710, 458] on input "[GEOGRAPHIC_DATA]" at bounding box center [784, 456] width 351 height 22
click at [618, 456] on input "[GEOGRAPHIC_DATA]" at bounding box center [784, 456] width 351 height 22
paste input "Wessex Genomics Laboratory Service (Sa"
type input "Wessex Genomics Laboratory Service ([GEOGRAPHIC_DATA]"
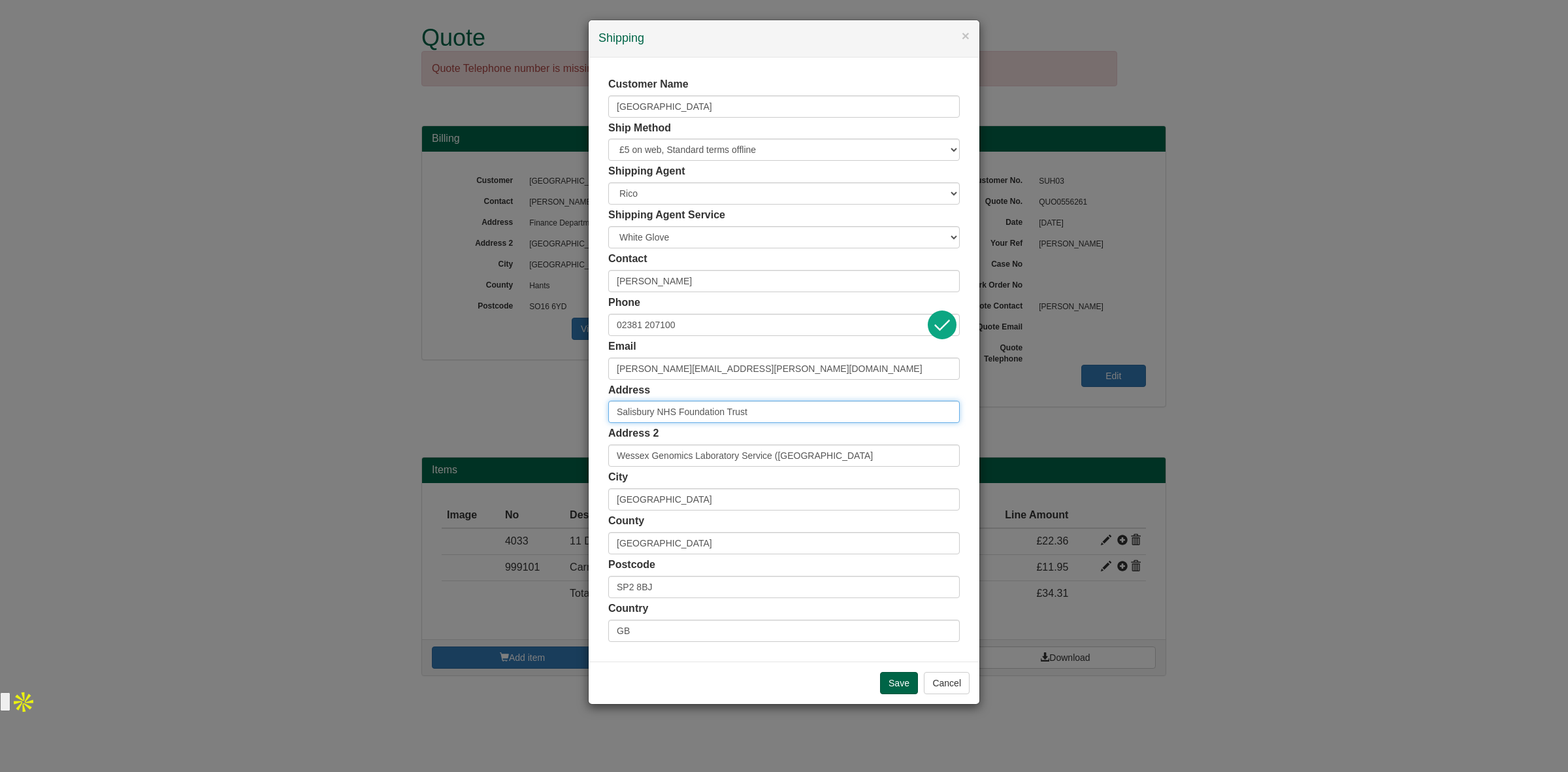
drag, startPoint x: 758, startPoint y: 409, endPoint x: 490, endPoint y: 413, distance: 268.0
click at [490, 413] on div "× Shipping Customer Name [GEOGRAPHIC_DATA] Ship Method Free of Charge £5 Flat R…" at bounding box center [784, 386] width 1568 height 772
paste input "Wessex Genomics Laboratory Service ([GEOGRAPHIC_DATA]) Rec"
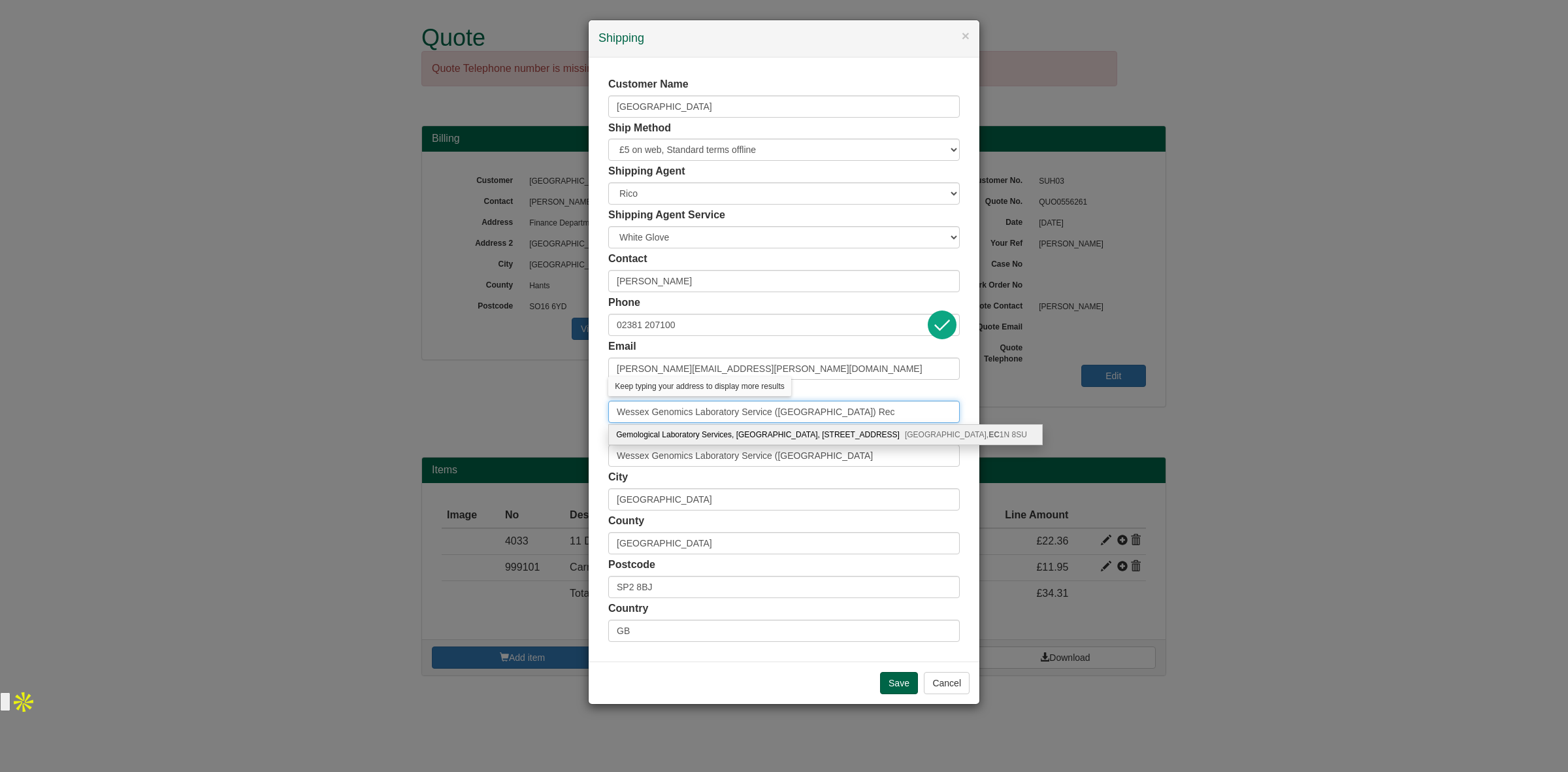
type input "Wessex Genomics Laboratory Service ([GEOGRAPHIC_DATA]) Rec"
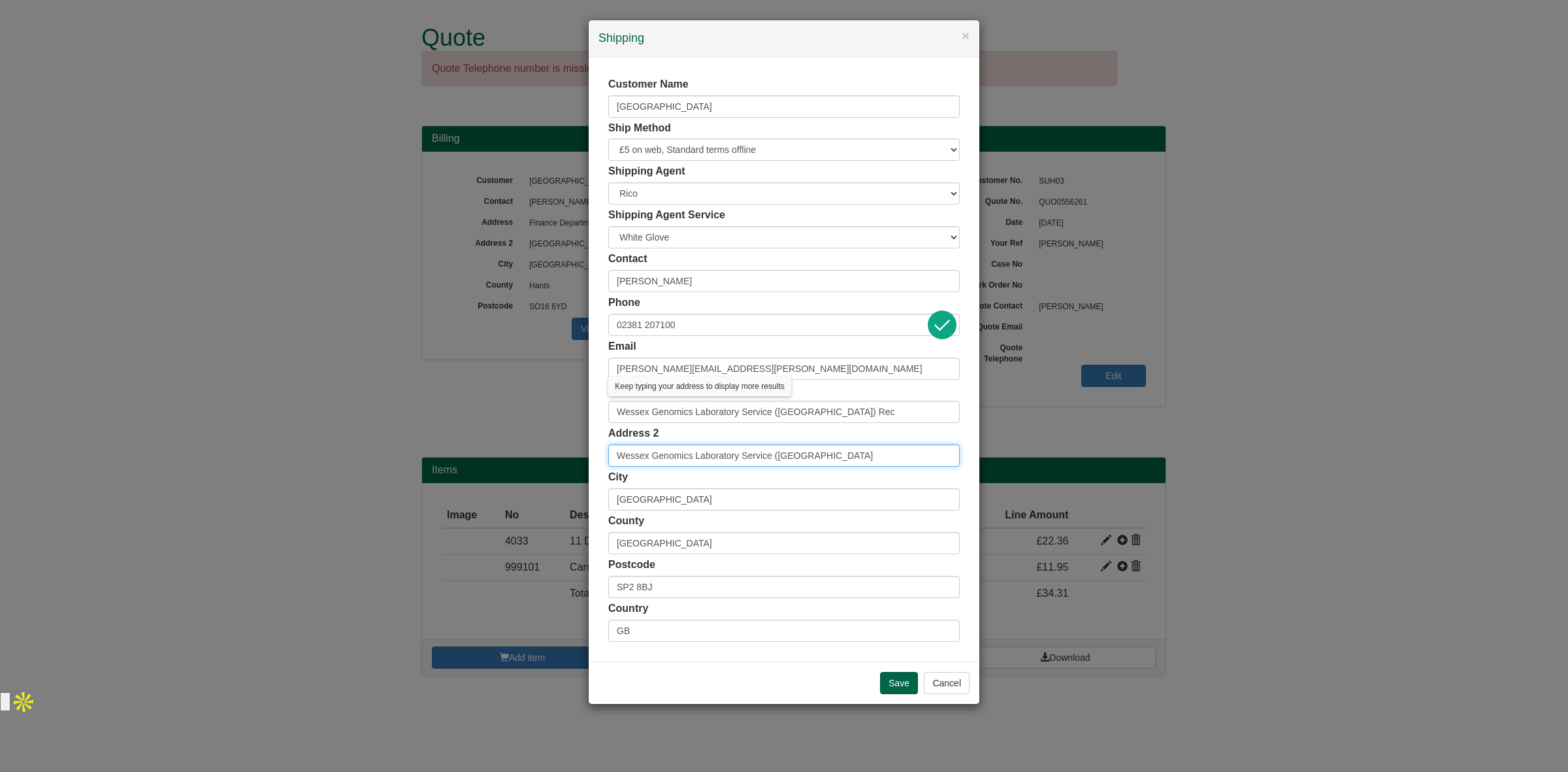
drag, startPoint x: 787, startPoint y: 454, endPoint x: 534, endPoint y: 458, distance: 253.0
click at [534, 458] on div "× Shipping Customer Name [GEOGRAPHIC_DATA] Ship Method Free of Charge £5 Flat R…" at bounding box center [784, 386] width 1568 height 772
type input "[GEOGRAPHIC_DATA]"
click at [847, 413] on input "Wessex Genomics Laboratory Service ([GEOGRAPHIC_DATA]) Rec" at bounding box center [784, 412] width 351 height 22
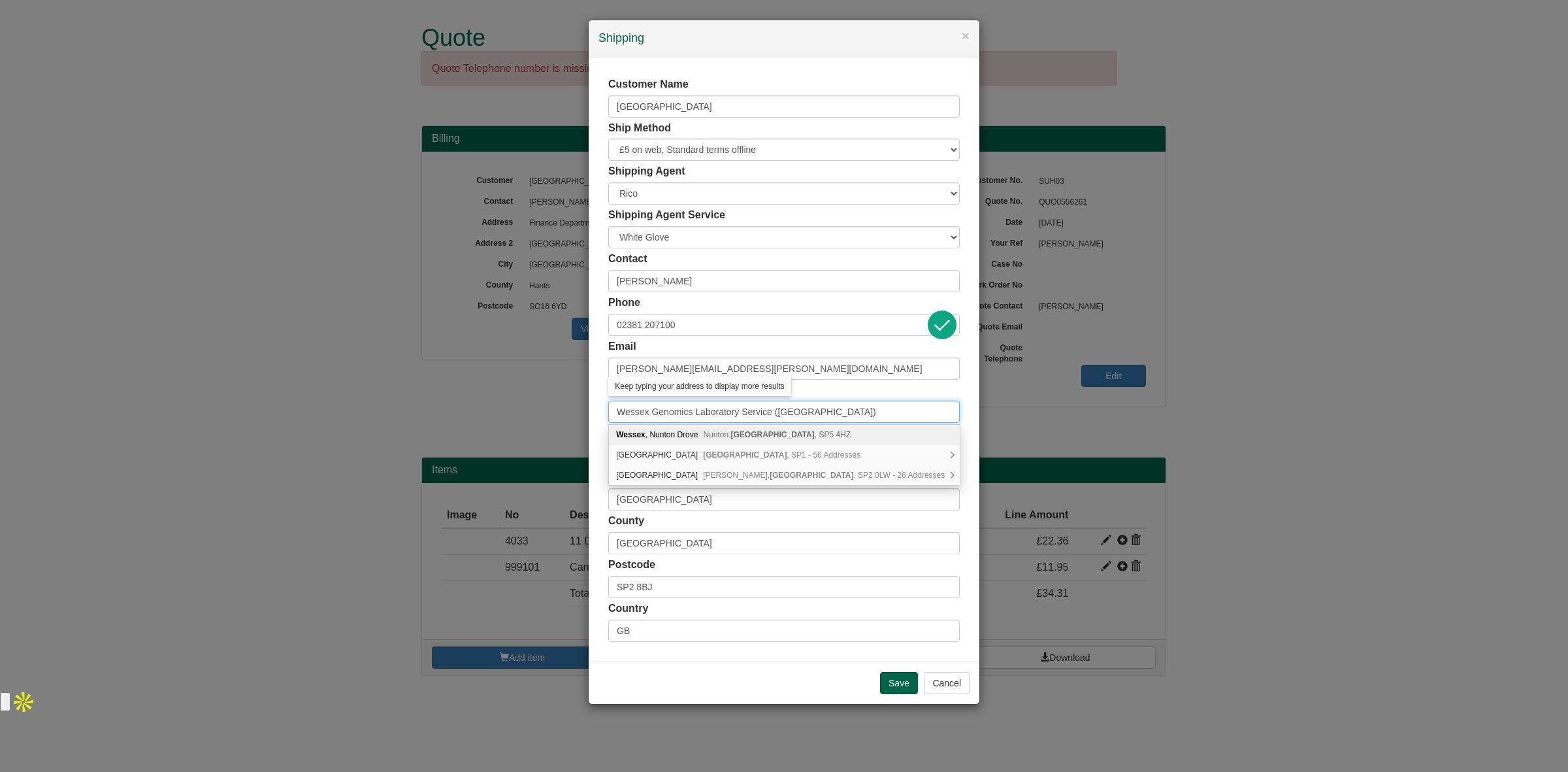
type input "Wessex Genomics Laboratory Service ([GEOGRAPHIC_DATA])"
click at [854, 379] on body "Quote Quote Telephone number is missing. This means the quote cannot be chased …" at bounding box center [784, 358] width 1568 height 715
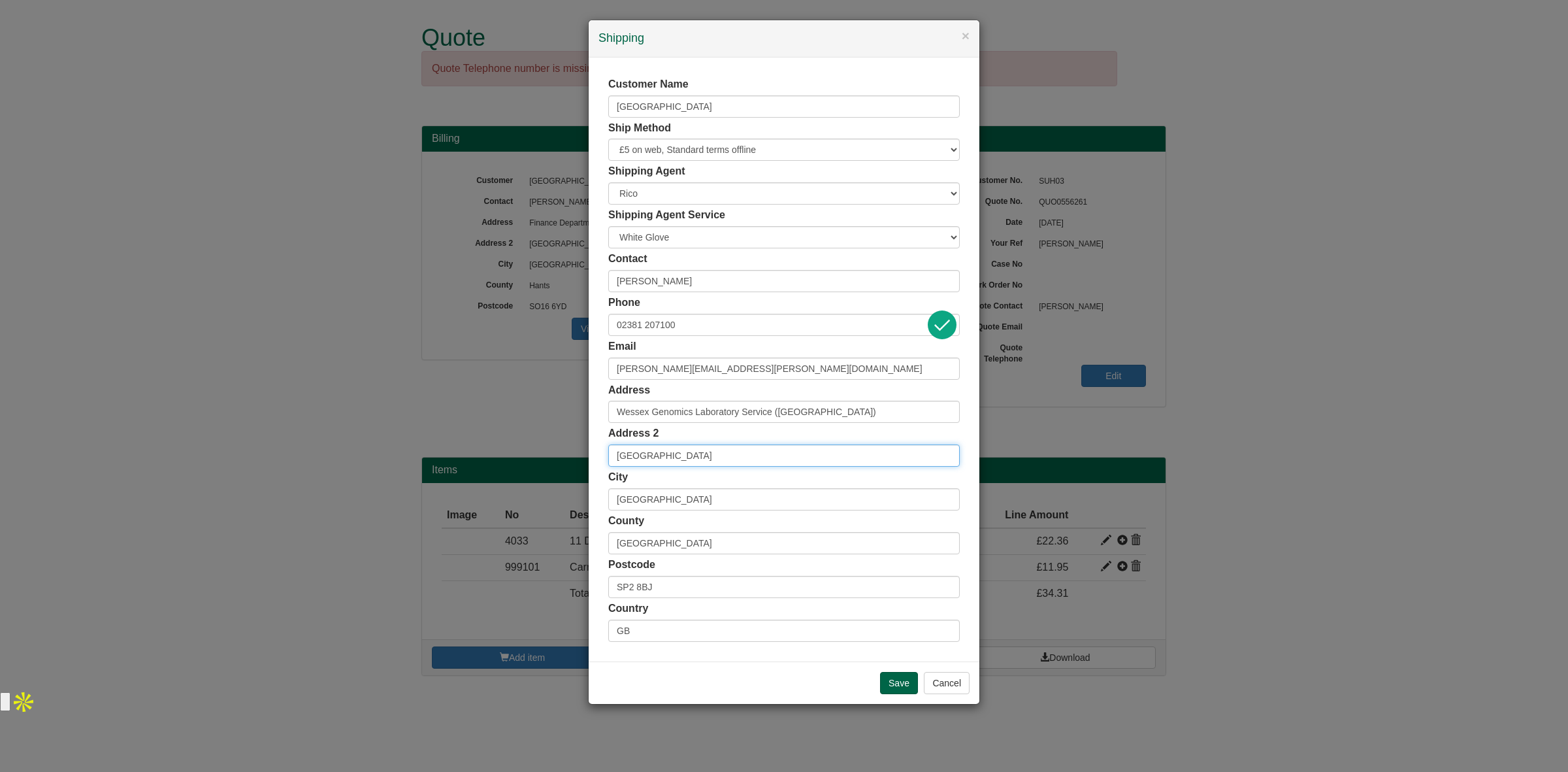
click at [616, 459] on input "[GEOGRAPHIC_DATA]" at bounding box center [784, 456] width 351 height 22
paste input "Wessex Genomics Laboratory Service (Sa"
paste input "Salisbury NHS Foundation Trust"
type input "Salisbury NHS Foundation Trust, [GEOGRAPHIC_DATA]"
click at [689, 484] on div "City [GEOGRAPHIC_DATA]" at bounding box center [784, 490] width 351 height 40
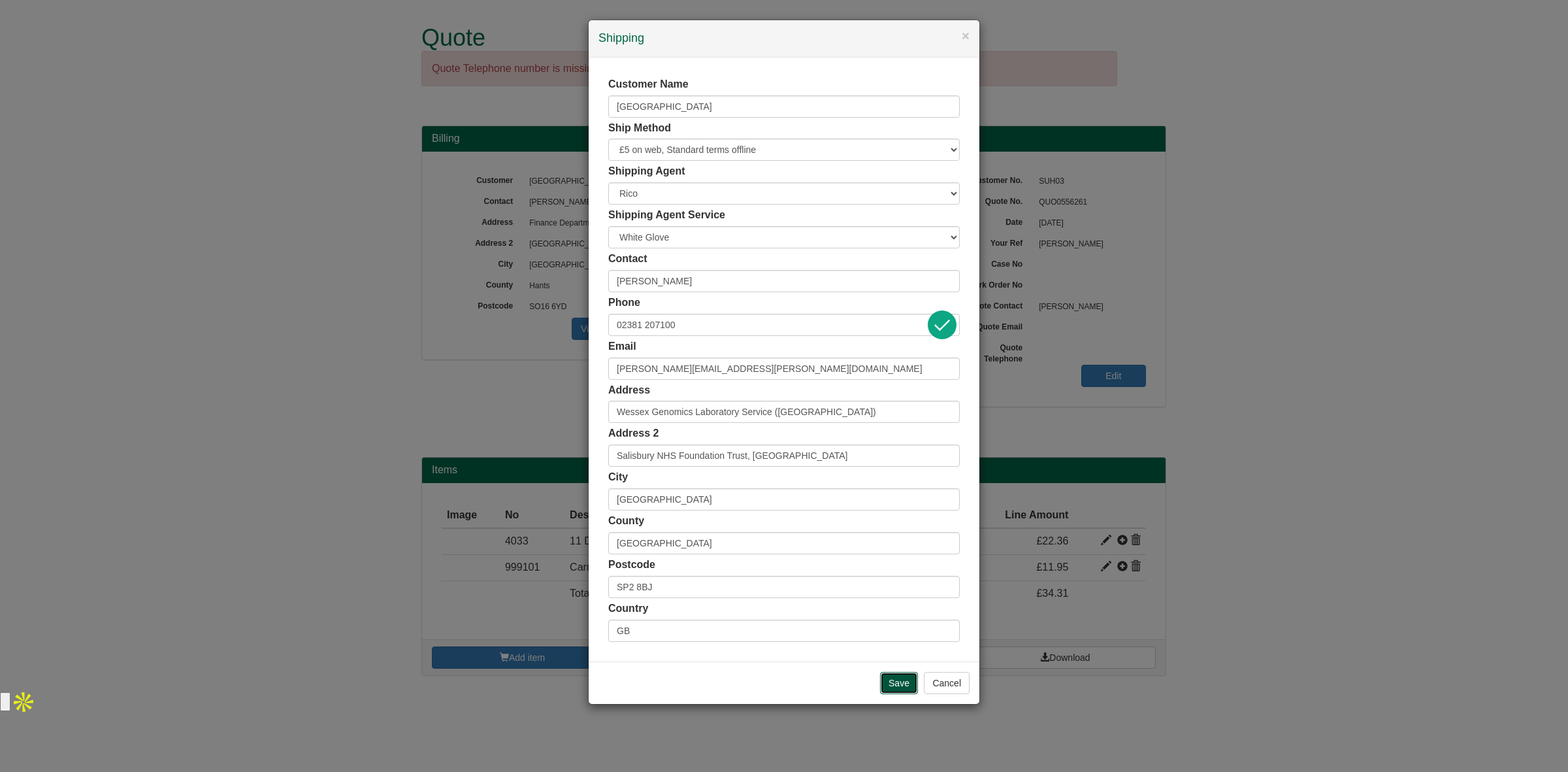
click at [899, 694] on input "Save" at bounding box center [898, 682] width 37 height 22
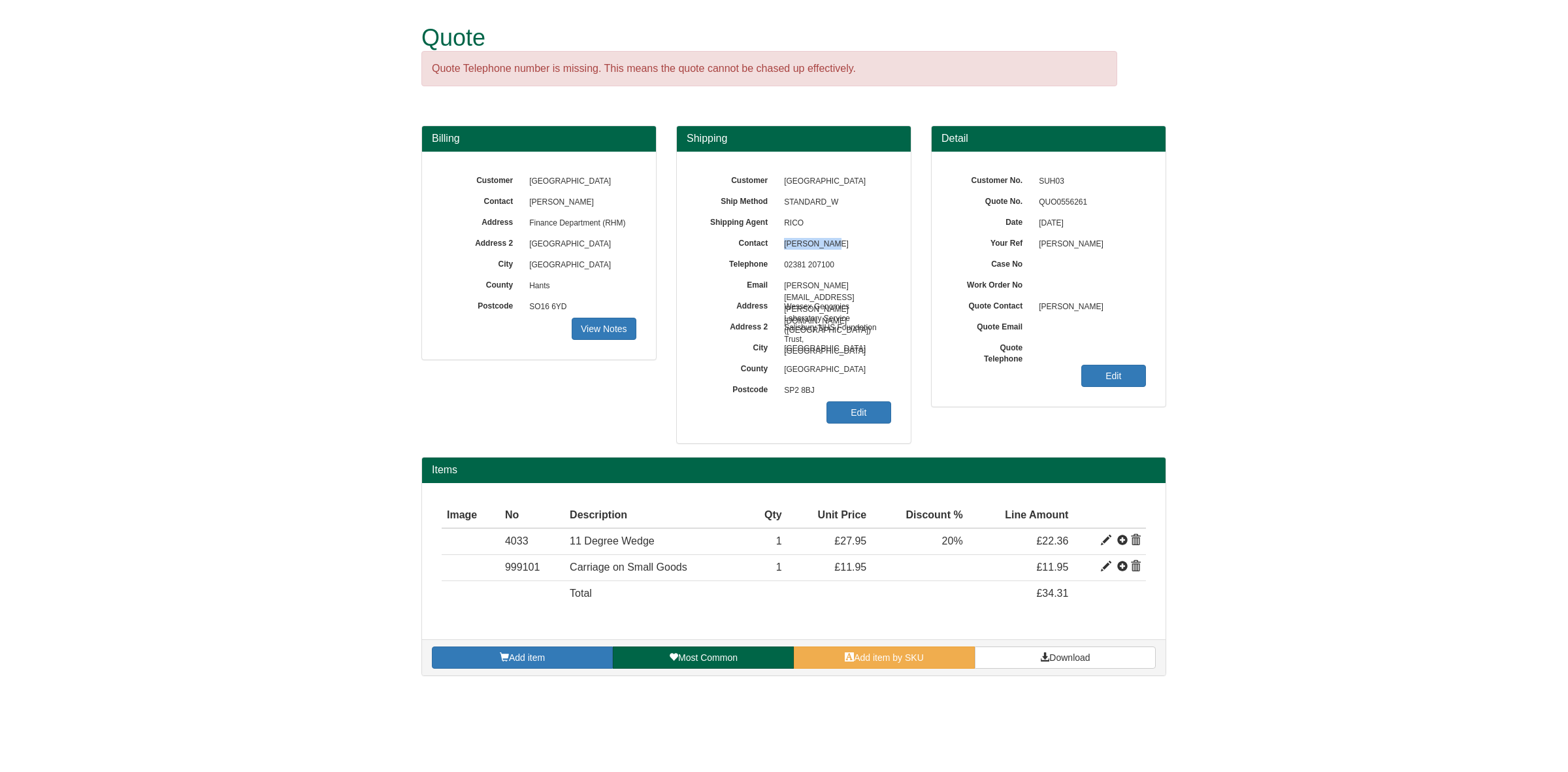
drag, startPoint x: 811, startPoint y: 241, endPoint x: 781, endPoint y: 246, distance: 30.4
click at [781, 246] on span "[PERSON_NAME]" at bounding box center [834, 244] width 113 height 21
click at [1073, 662] on span "Download" at bounding box center [1069, 657] width 40 height 10
